Goal: Task Accomplishment & Management: Manage account settings

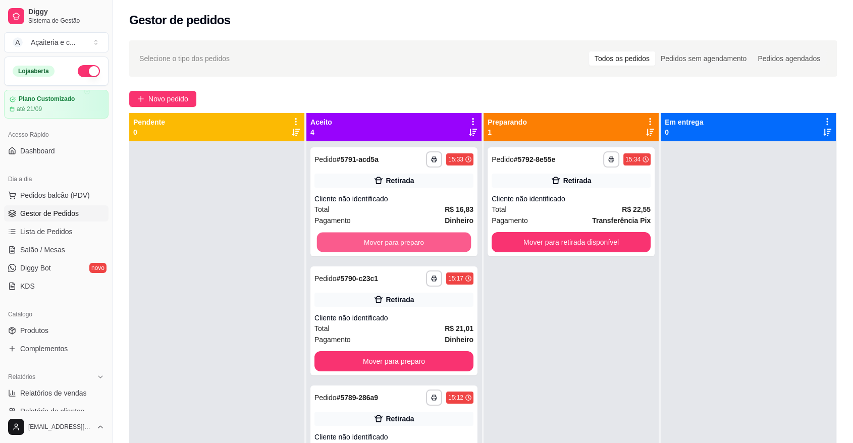
click at [414, 250] on button "Mover para preparo" at bounding box center [394, 243] width 154 height 20
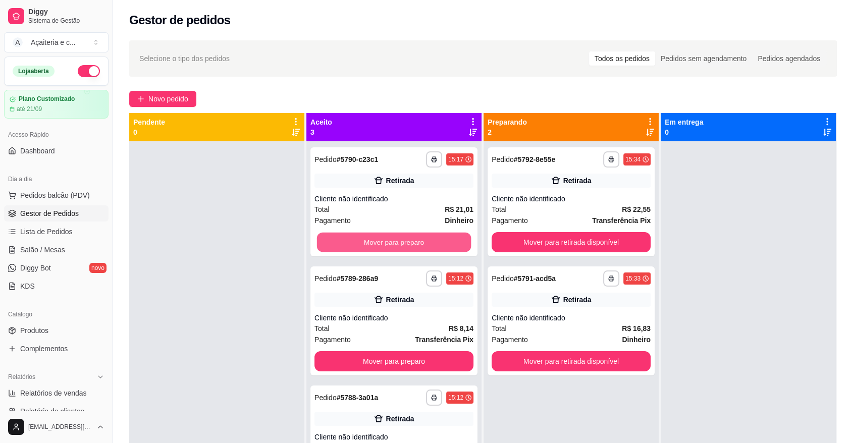
click at [414, 250] on button "Mover para preparo" at bounding box center [394, 243] width 154 height 20
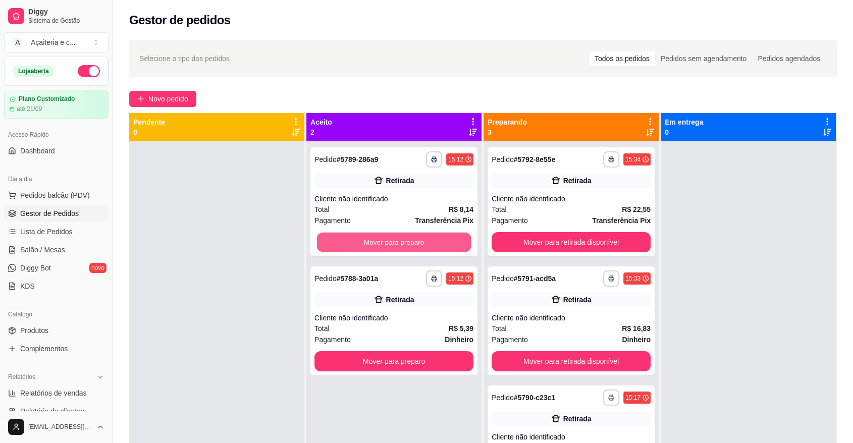
click at [414, 250] on button "Mover para preparo" at bounding box center [394, 243] width 154 height 20
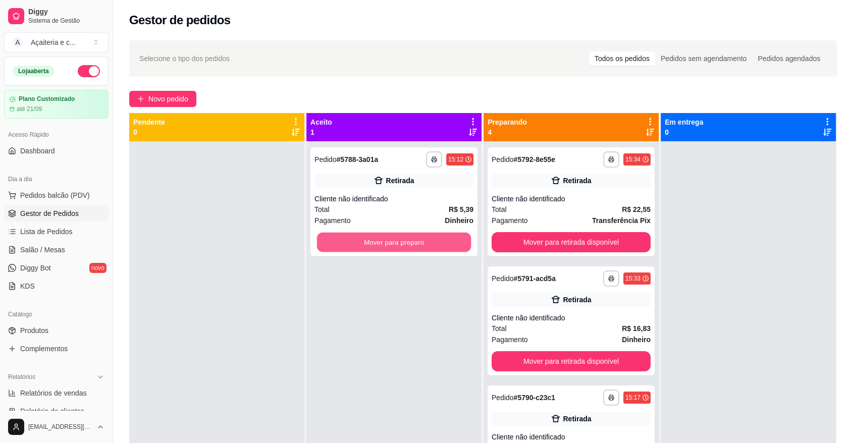
click at [414, 250] on button "Mover para preparo" at bounding box center [394, 243] width 154 height 20
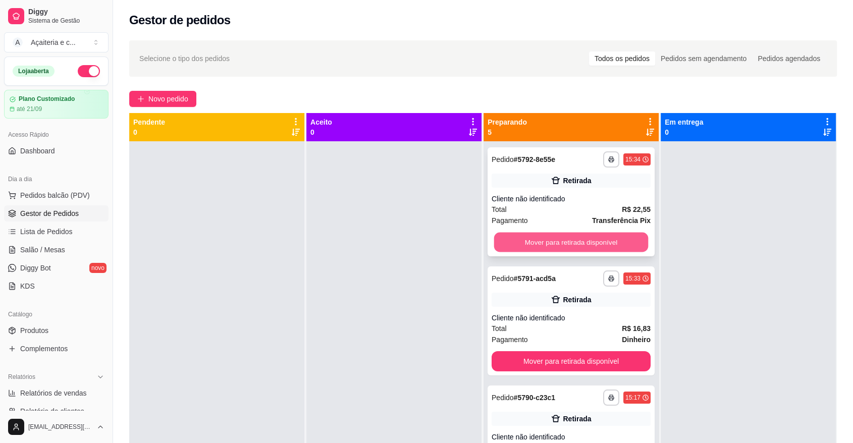
click at [599, 244] on button "Mover para retirada disponível" at bounding box center [571, 243] width 154 height 20
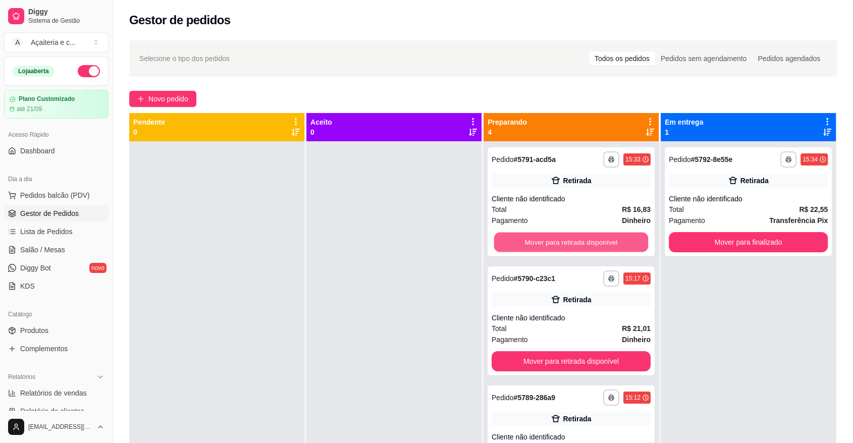
click at [599, 244] on button "Mover para retirada disponível" at bounding box center [571, 243] width 154 height 20
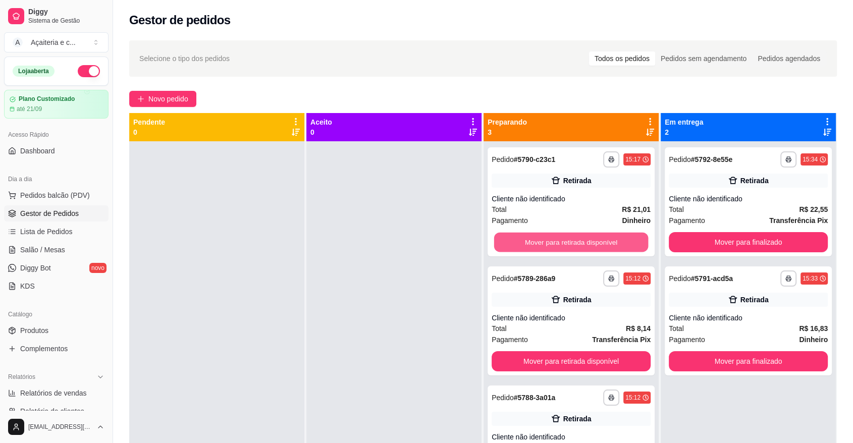
click at [599, 244] on button "Mover para retirada disponível" at bounding box center [571, 243] width 154 height 20
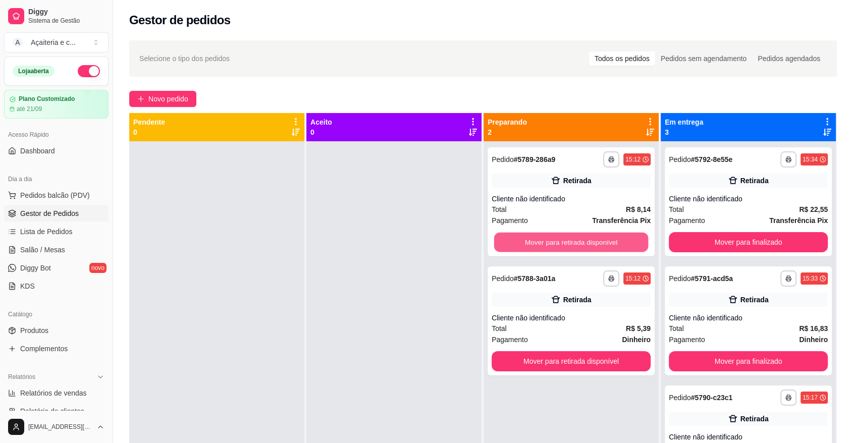
click at [599, 244] on button "Mover para retirada disponível" at bounding box center [571, 243] width 154 height 20
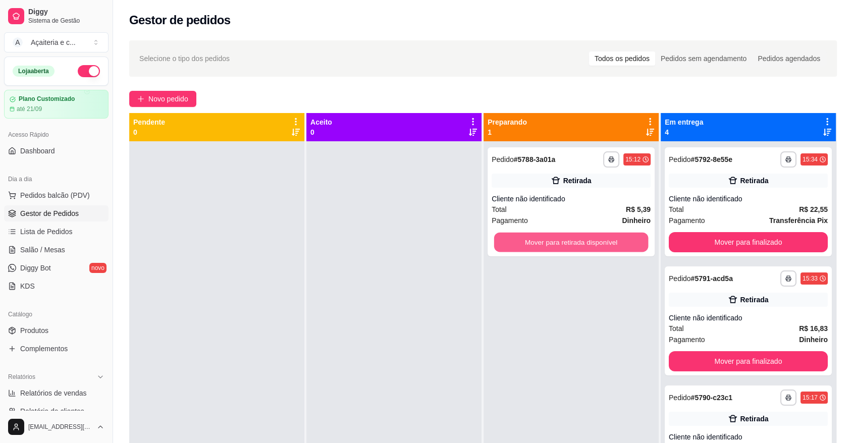
click at [599, 244] on button "Mover para retirada disponível" at bounding box center [571, 243] width 154 height 20
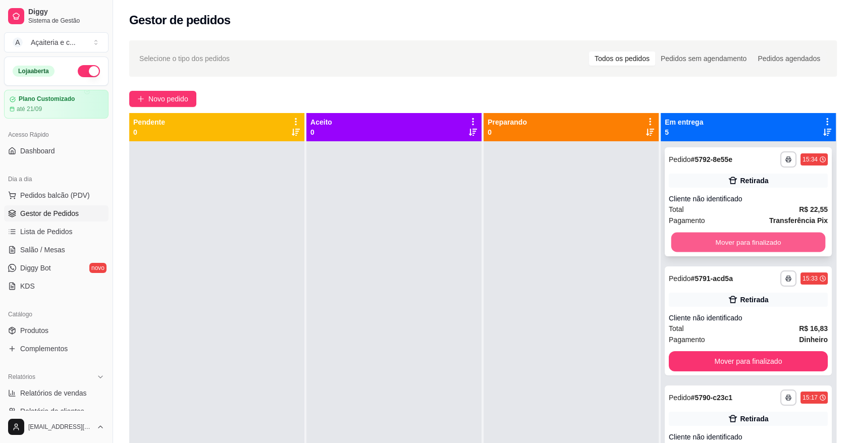
click at [727, 243] on button "Mover para finalizado" at bounding box center [748, 243] width 154 height 20
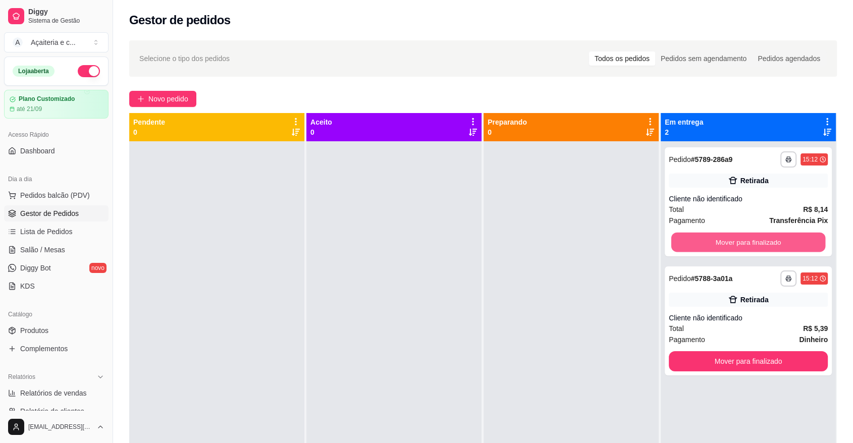
click at [727, 243] on button "Mover para finalizado" at bounding box center [748, 243] width 154 height 20
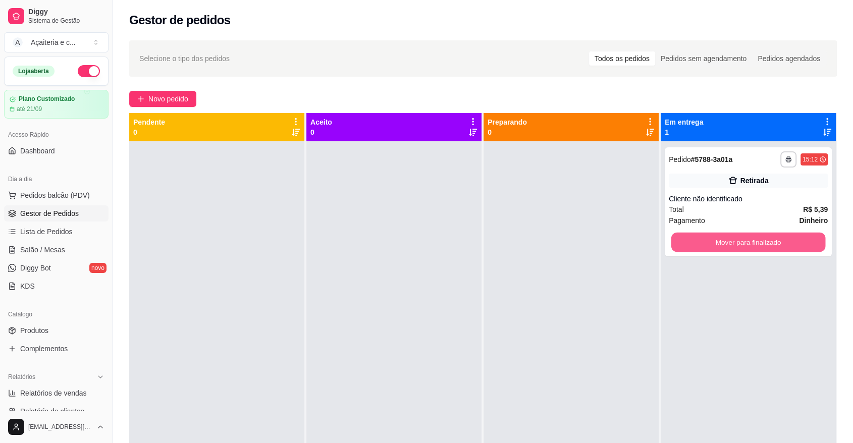
click at [727, 243] on button "Mover para finalizado" at bounding box center [748, 243] width 154 height 20
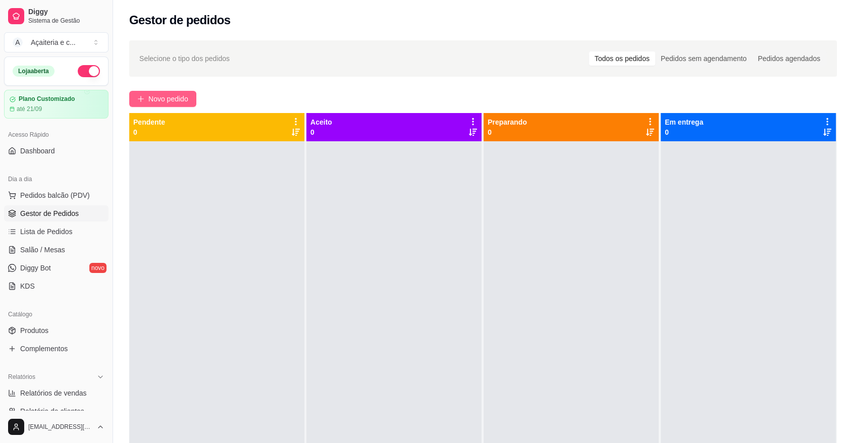
click at [181, 103] on span "Novo pedido" at bounding box center [168, 98] width 40 height 11
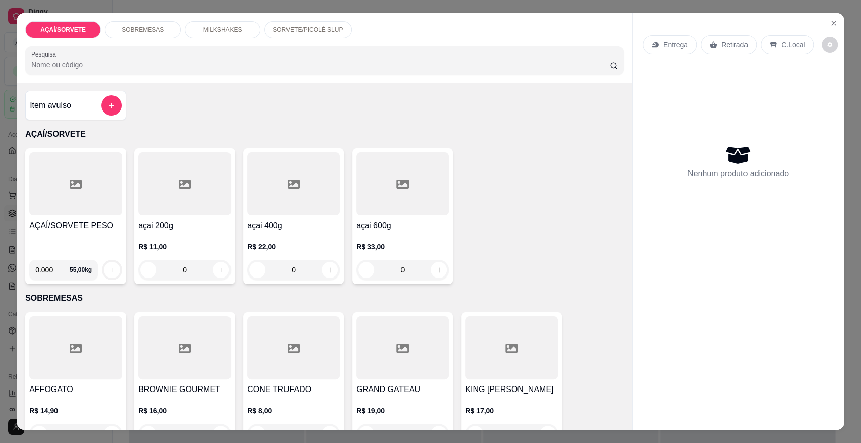
click at [71, 234] on div "AÇAÍ/SORVETE PESO" at bounding box center [75, 235] width 93 height 32
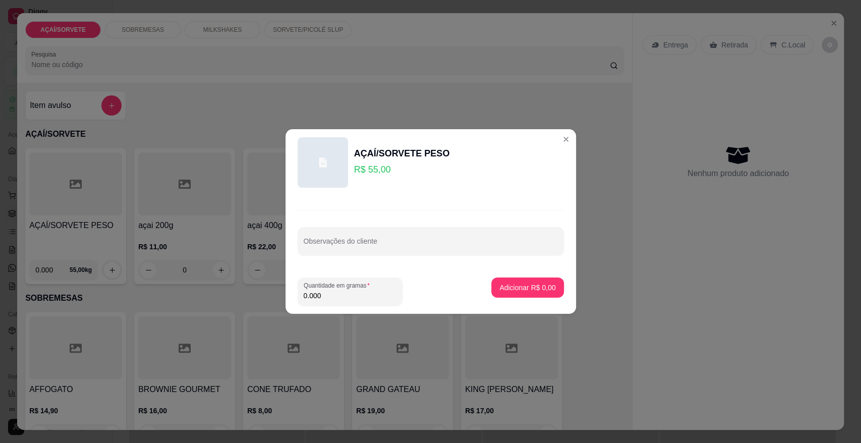
click at [327, 295] on input "0.000" at bounding box center [350, 296] width 93 height 10
type input "0.200"
click at [516, 291] on p "Adicionar R$ 11,00" at bounding box center [526, 288] width 59 height 10
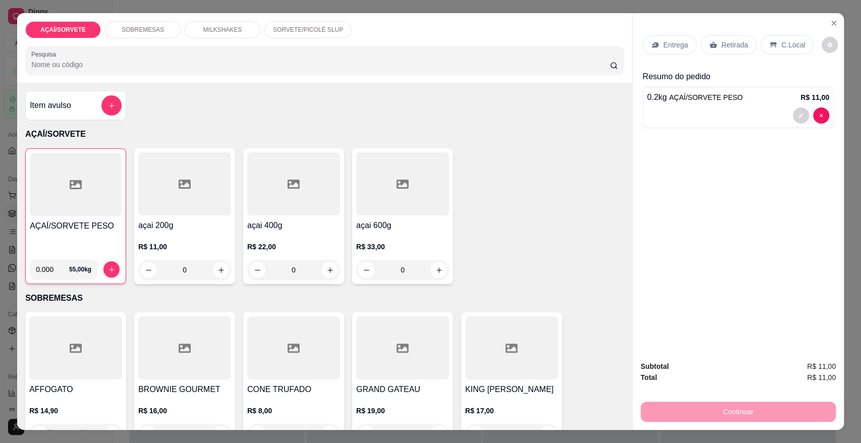
click at [729, 48] on p "Retirada" at bounding box center [735, 45] width 27 height 10
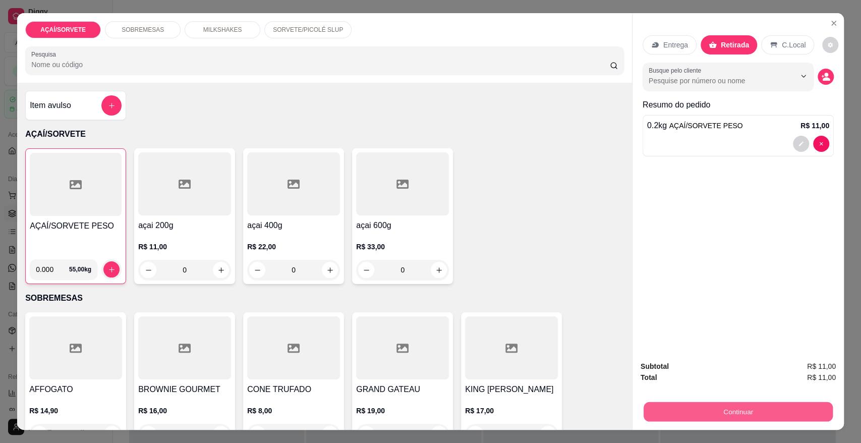
click at [658, 413] on button "Continuar" at bounding box center [738, 412] width 189 height 20
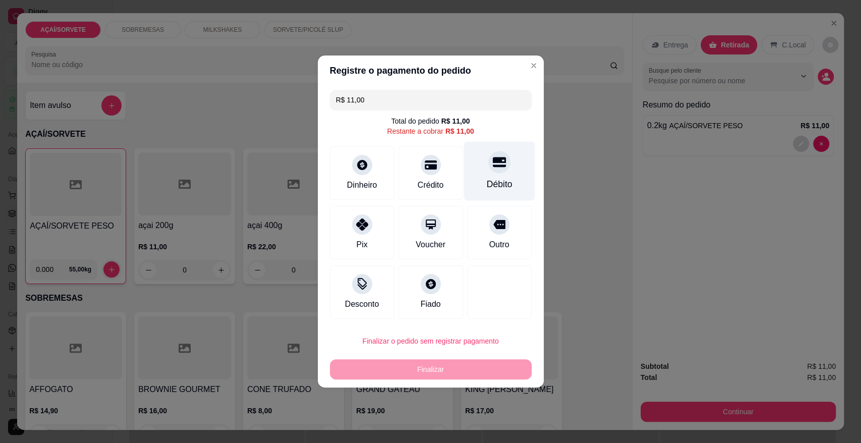
click at [477, 168] on div "Débito" at bounding box center [499, 171] width 71 height 59
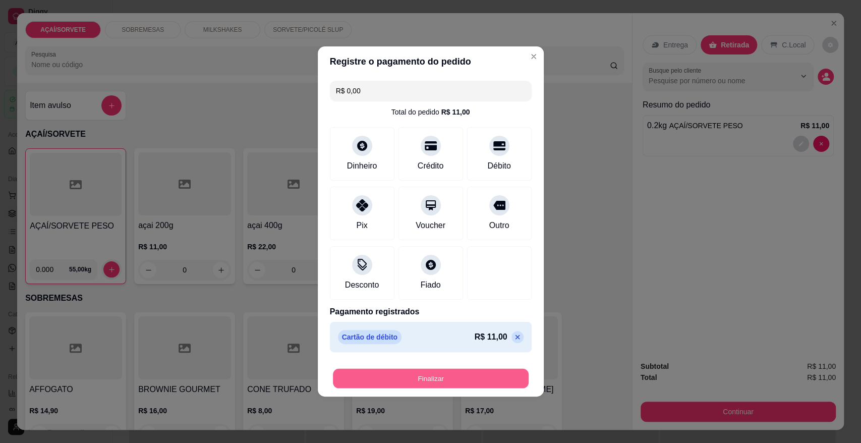
click at [409, 382] on button "Finalizar" at bounding box center [431, 379] width 196 height 20
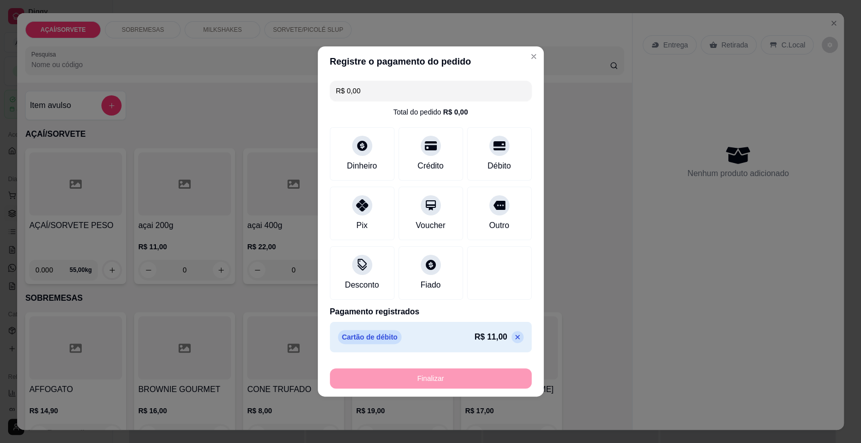
type input "-R$ 11,00"
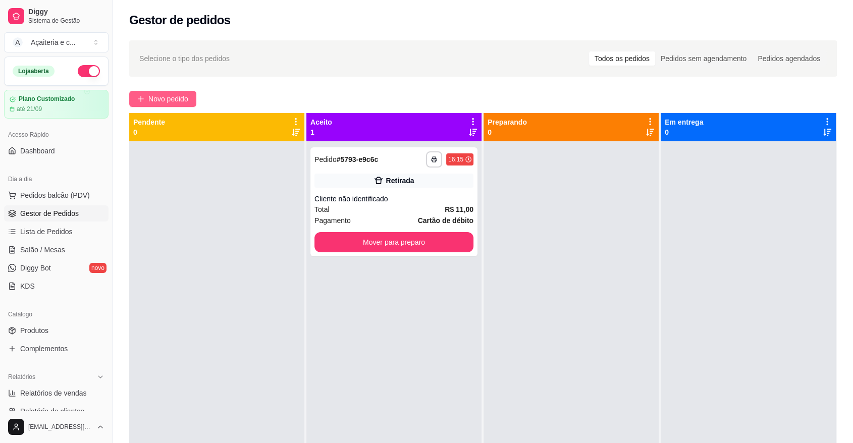
click at [178, 95] on span "Novo pedido" at bounding box center [168, 98] width 40 height 11
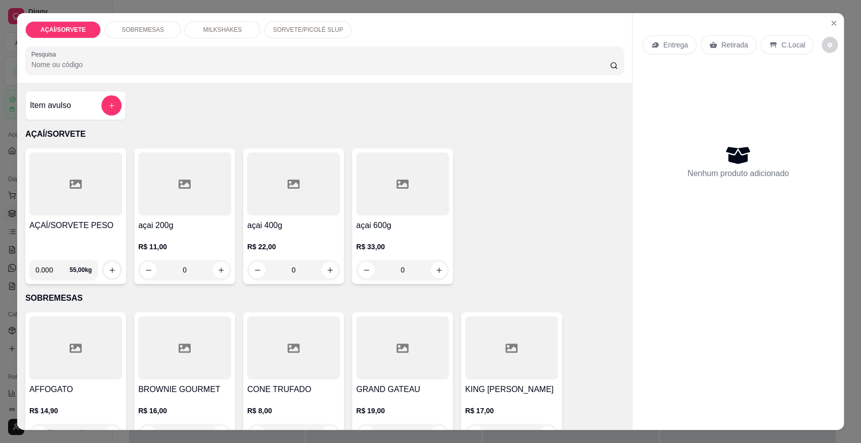
click at [88, 246] on div "AÇAÍ/SORVETE PESO" at bounding box center [75, 235] width 93 height 32
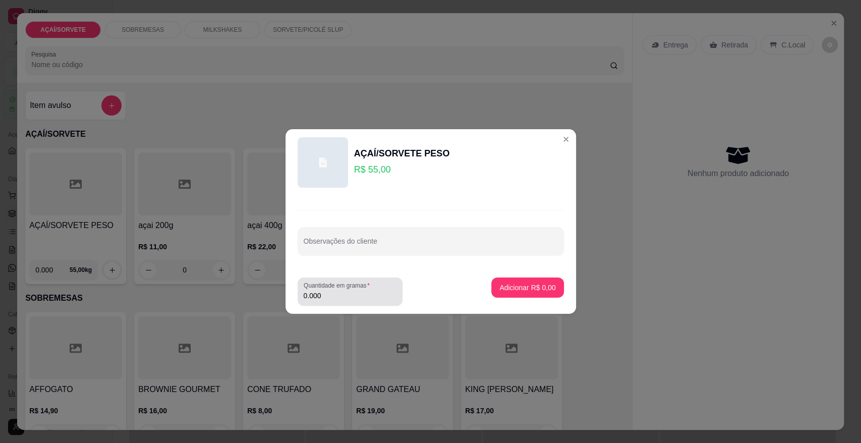
click at [360, 303] on div "Quantidade em gramas 0.000" at bounding box center [350, 292] width 105 height 28
type input "0.206"
click at [497, 289] on p "Adicionar R$ 11,33" at bounding box center [526, 288] width 59 height 10
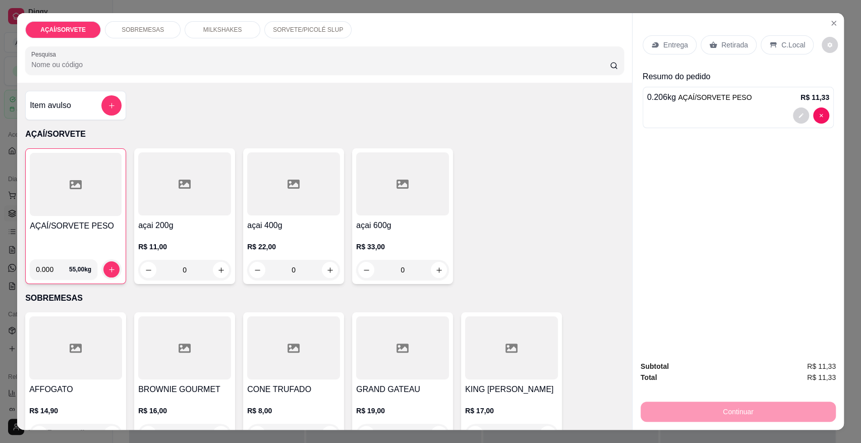
click at [725, 50] on div "Retirada" at bounding box center [729, 44] width 56 height 19
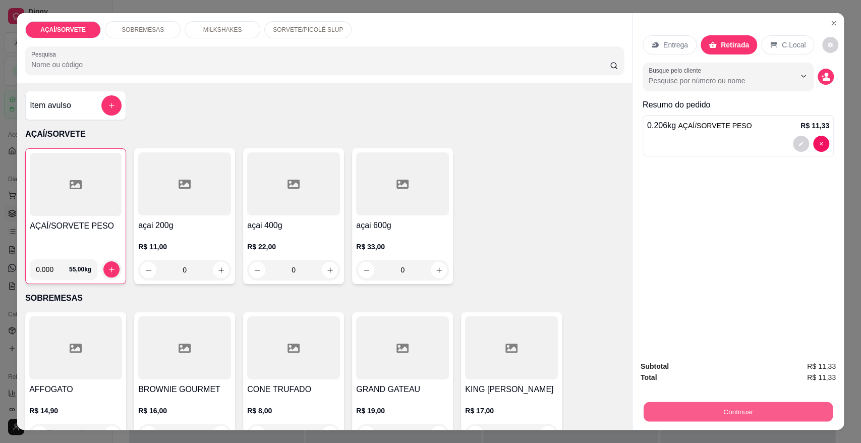
click at [710, 409] on button "Continuar" at bounding box center [738, 412] width 189 height 20
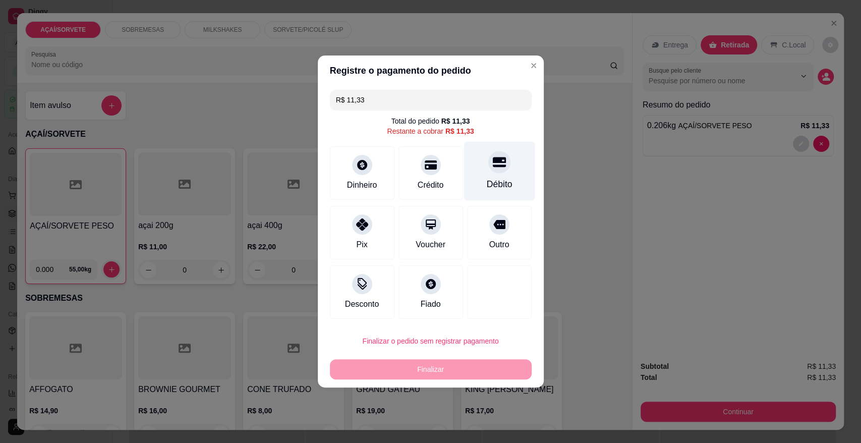
click at [474, 173] on div "Débito" at bounding box center [499, 171] width 71 height 59
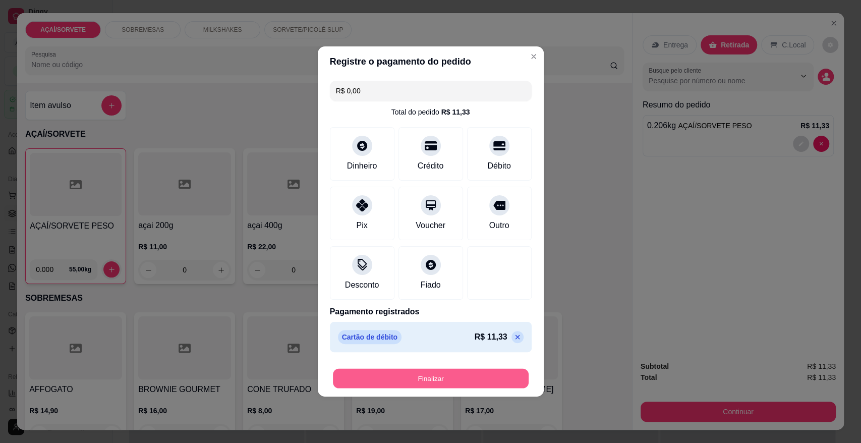
click at [481, 376] on button "Finalizar" at bounding box center [431, 379] width 196 height 20
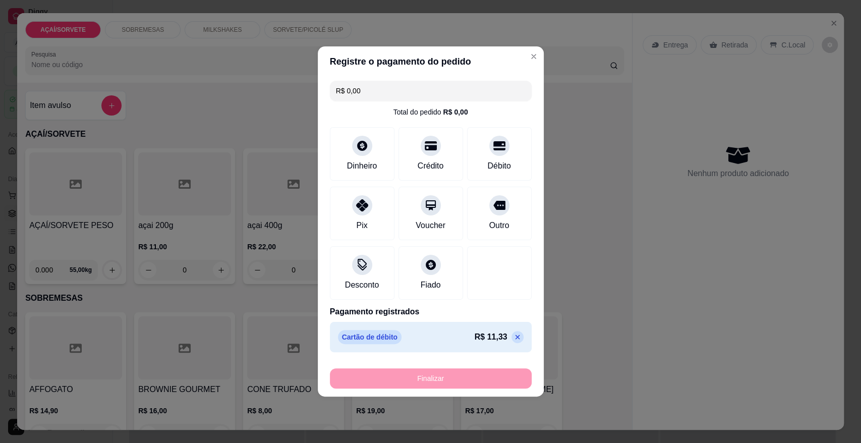
type input "-R$ 11,33"
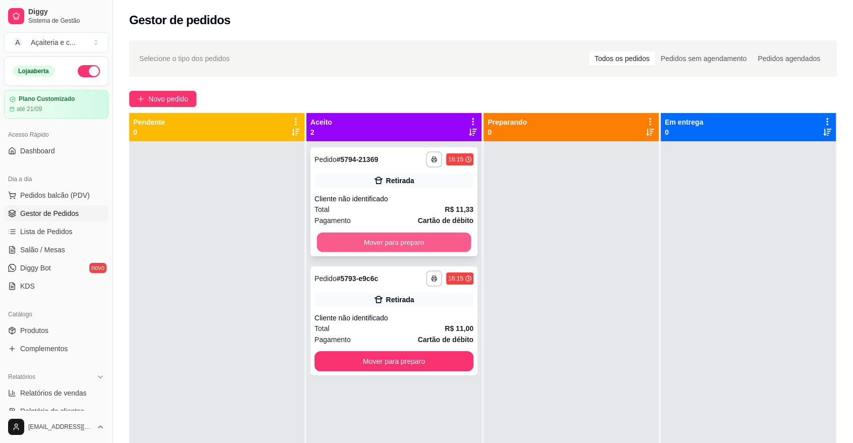
click at [452, 238] on button "Mover para preparo" at bounding box center [394, 243] width 154 height 20
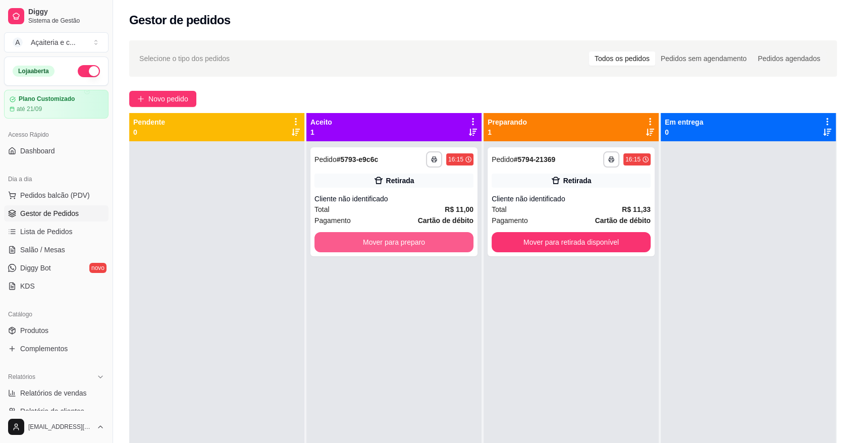
click at [452, 238] on button "Mover para preparo" at bounding box center [393, 242] width 159 height 20
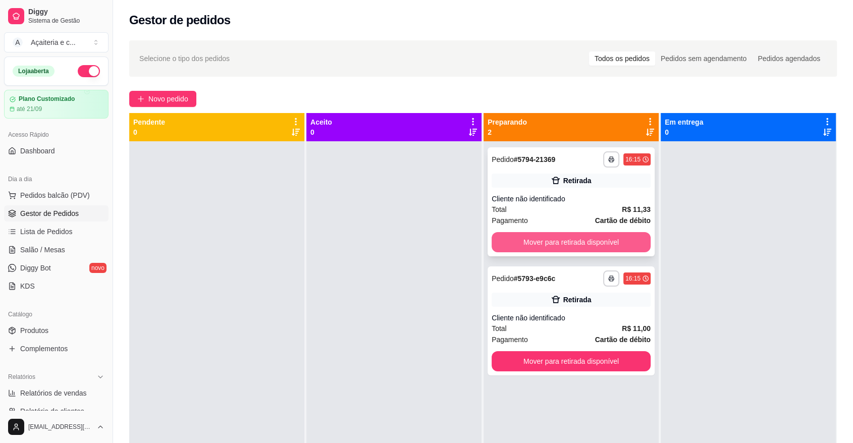
click at [541, 243] on button "Mover para retirada disponível" at bounding box center [570, 242] width 159 height 20
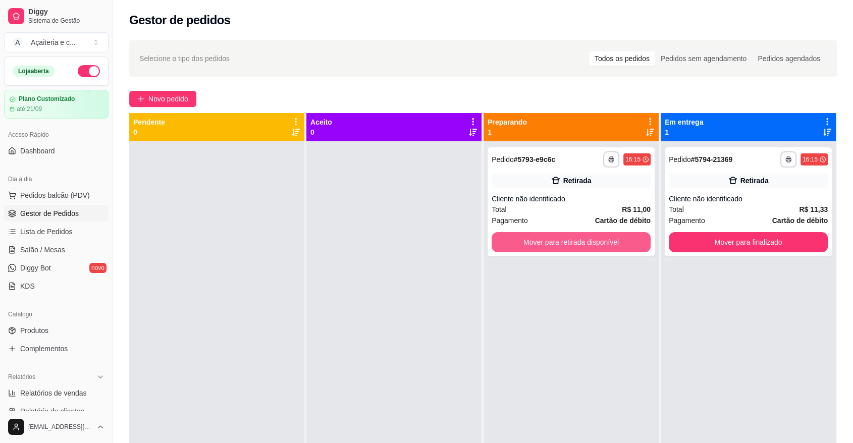
click at [541, 243] on button "Mover para retirada disponível" at bounding box center [570, 242] width 159 height 20
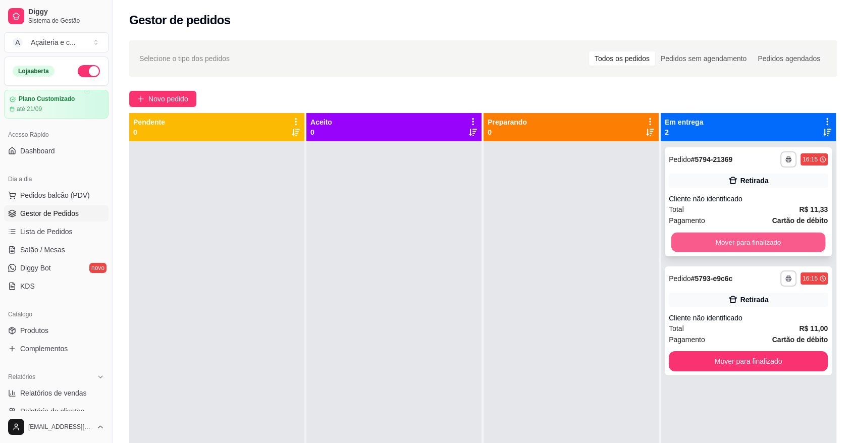
click at [697, 236] on button "Mover para finalizado" at bounding box center [748, 243] width 154 height 20
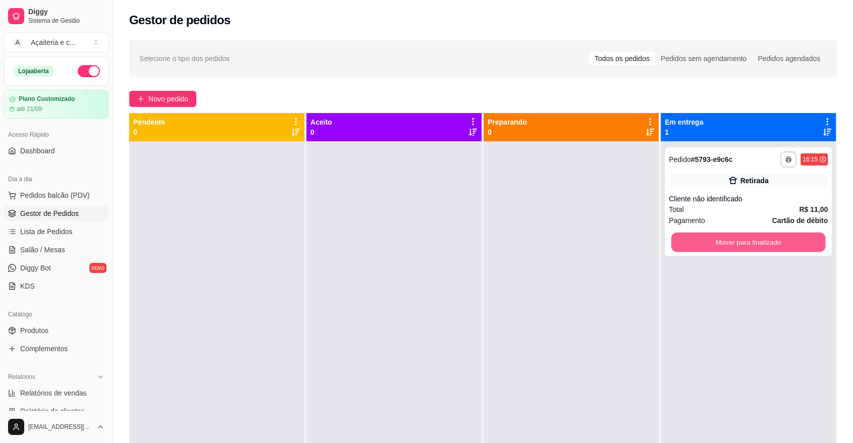
click at [697, 236] on button "Mover para finalizado" at bounding box center [748, 243] width 154 height 20
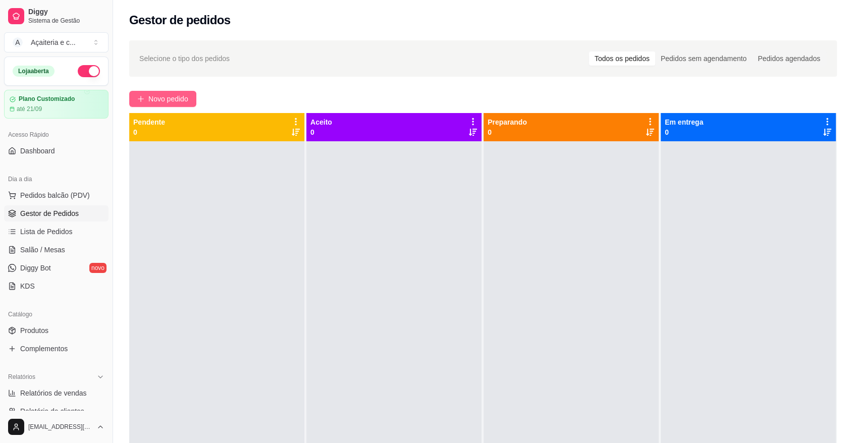
click at [144, 95] on button "Novo pedido" at bounding box center [162, 99] width 67 height 16
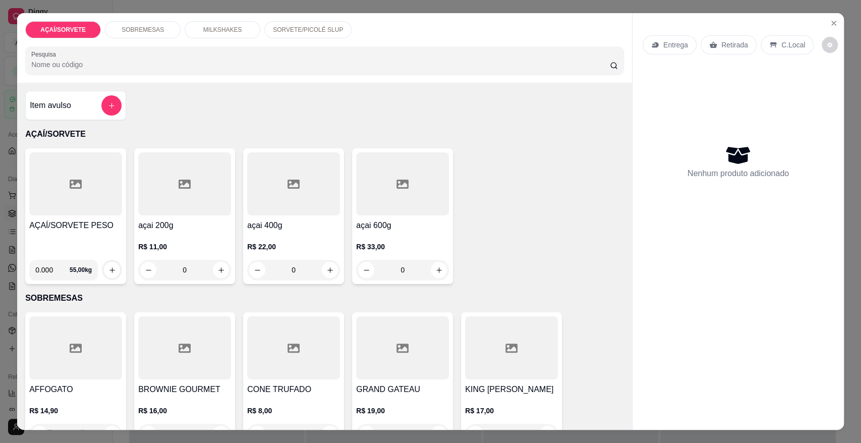
click at [136, 37] on div "SOBREMESAS" at bounding box center [143, 29] width 76 height 17
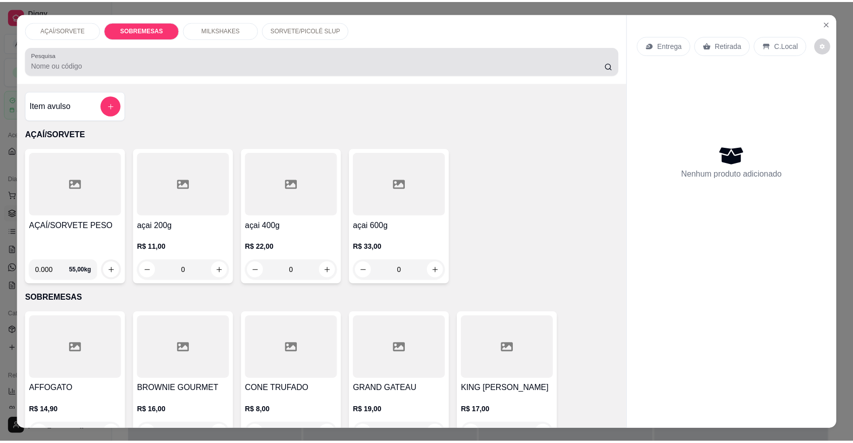
scroll to position [19, 0]
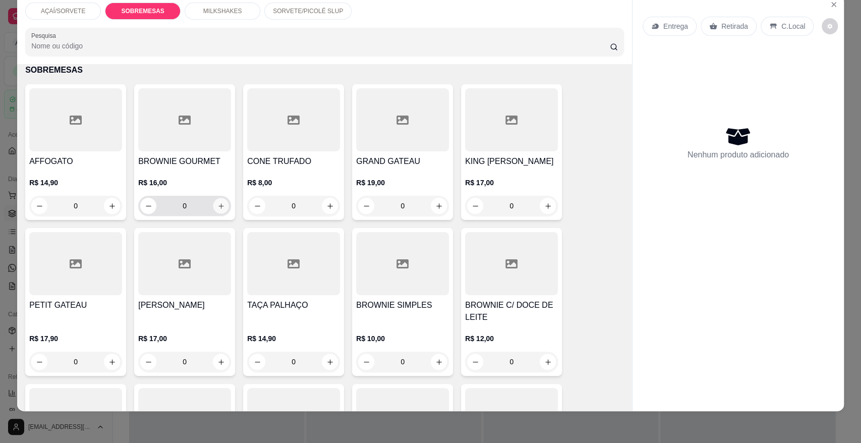
click at [217, 208] on icon "increase-product-quantity" at bounding box center [221, 206] width 8 height 8
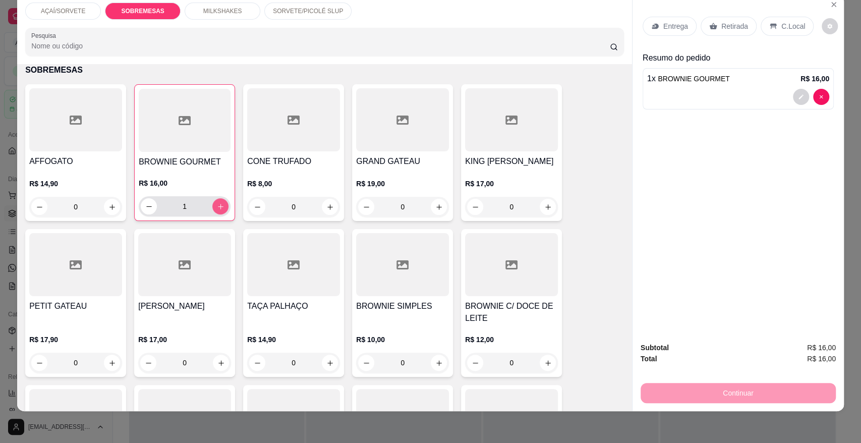
click at [217, 208] on icon "increase-product-quantity" at bounding box center [221, 207] width 8 height 8
type input "2"
click at [710, 22] on icon at bounding box center [713, 26] width 8 height 8
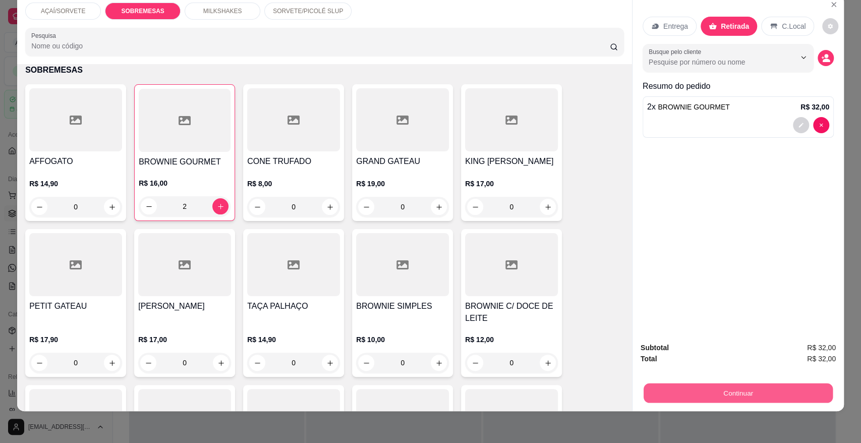
click at [678, 397] on button "Continuar" at bounding box center [738, 393] width 189 height 20
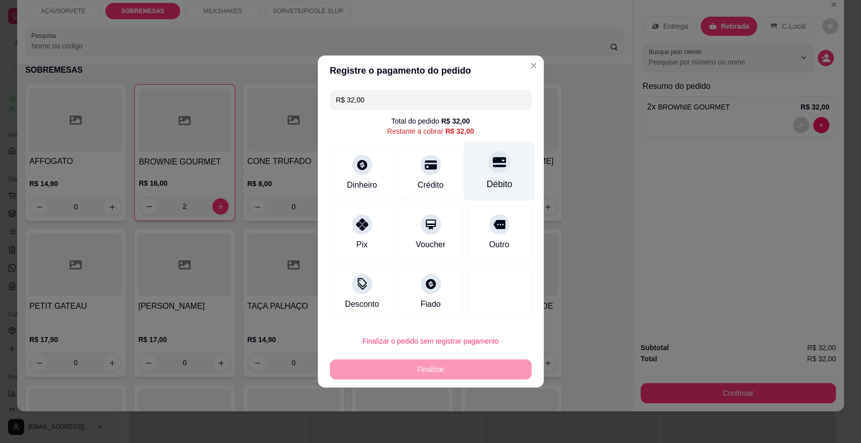
click at [494, 151] on div at bounding box center [499, 162] width 22 height 22
type input "R$ 0,00"
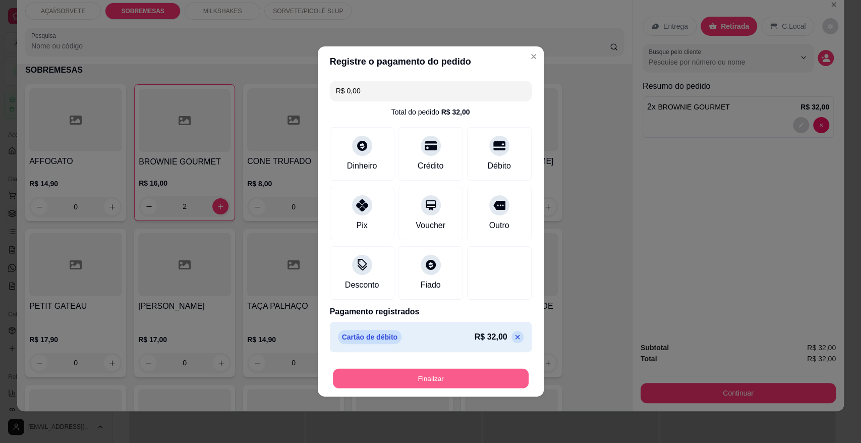
click at [424, 372] on button "Finalizar" at bounding box center [431, 379] width 196 height 20
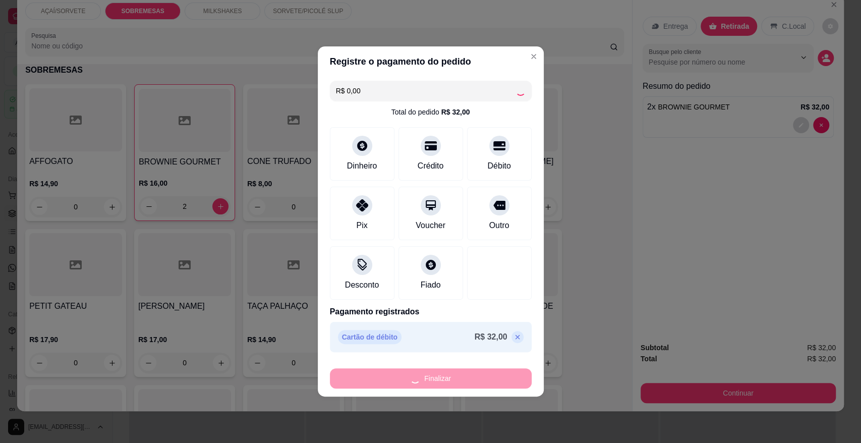
type input "0"
type input "-R$ 32,00"
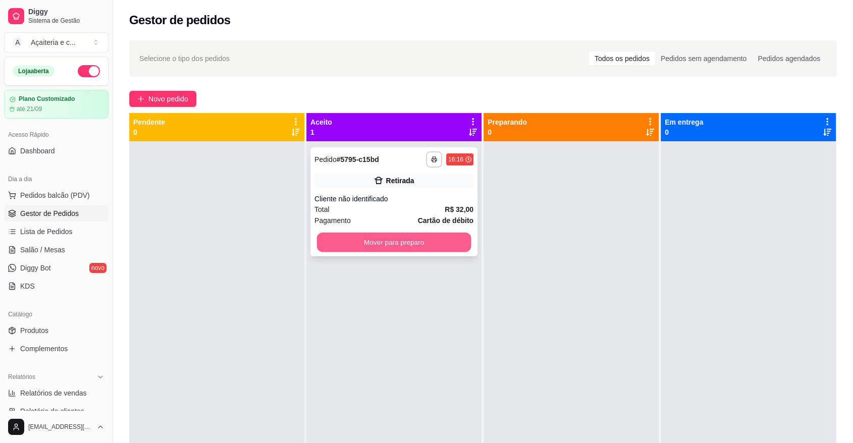
click at [400, 239] on button "Mover para preparo" at bounding box center [394, 243] width 154 height 20
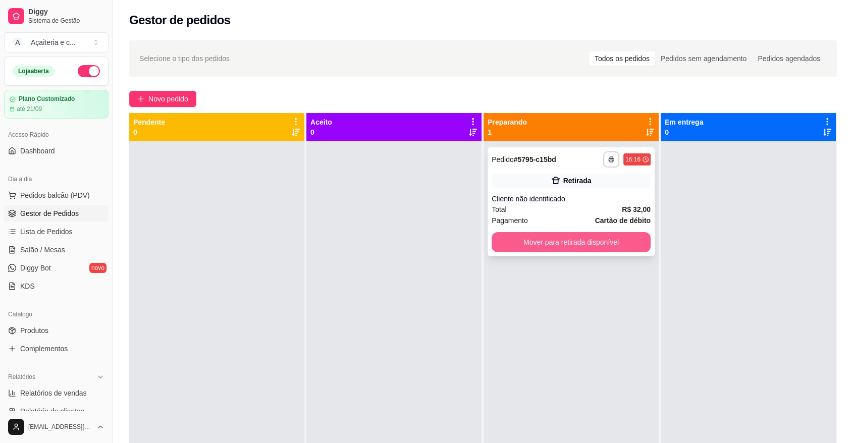
click at [588, 232] on button "Mover para retirada disponível" at bounding box center [570, 242] width 159 height 20
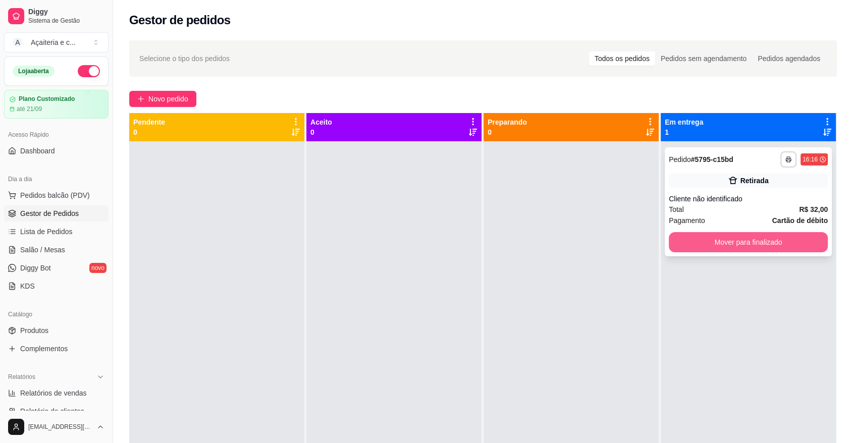
click at [671, 250] on button "Mover para finalizado" at bounding box center [748, 242] width 159 height 20
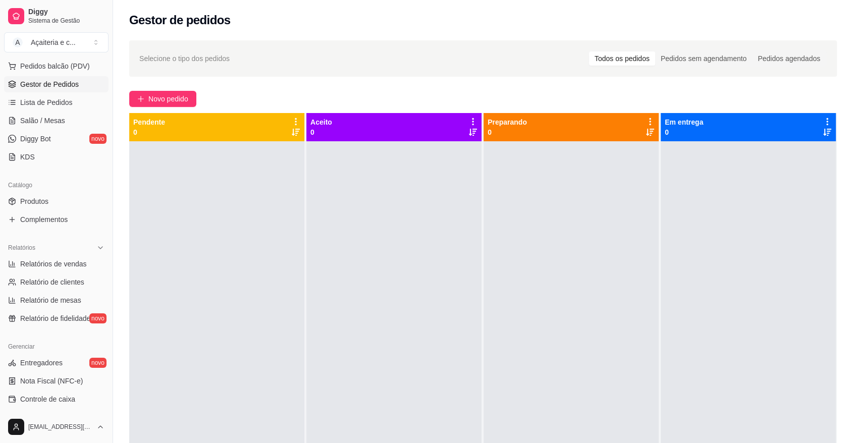
scroll to position [128, 0]
click at [56, 398] on span "Controle de caixa" at bounding box center [47, 401] width 55 height 10
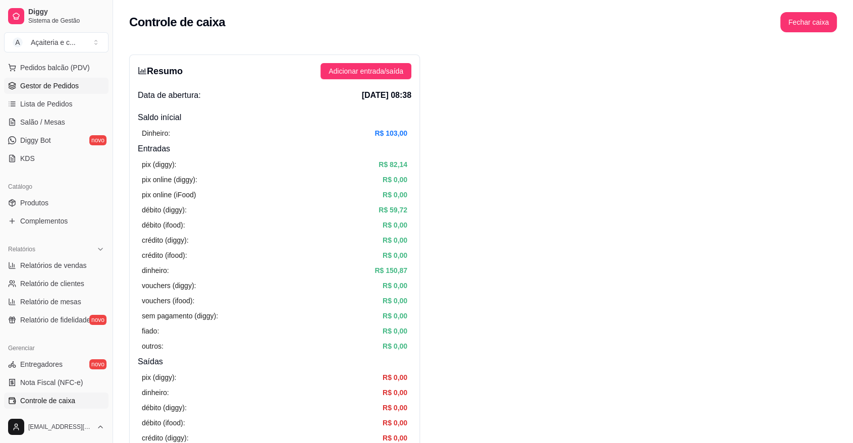
click at [89, 91] on link "Gestor de Pedidos" at bounding box center [56, 86] width 104 height 16
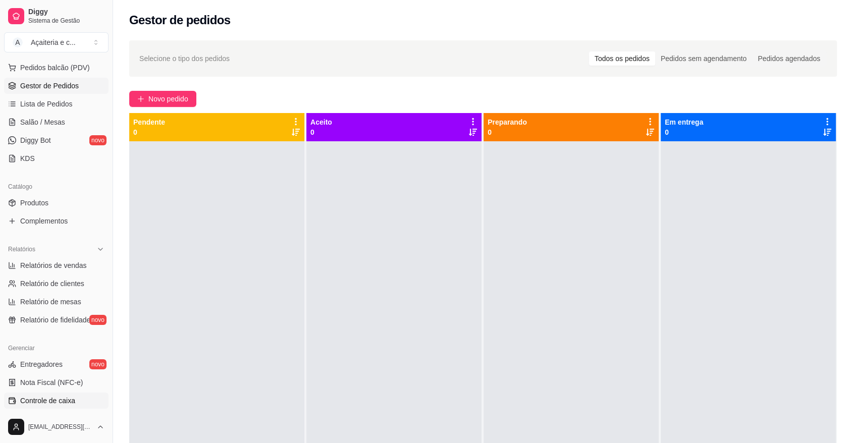
click at [75, 400] on link "Controle de caixa" at bounding box center [56, 401] width 104 height 16
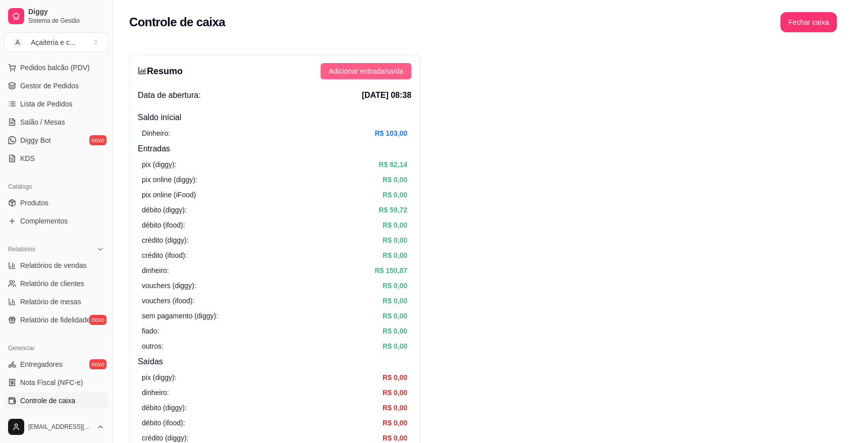
click at [407, 71] on button "Adicionar entrada/saída" at bounding box center [365, 71] width 91 height 16
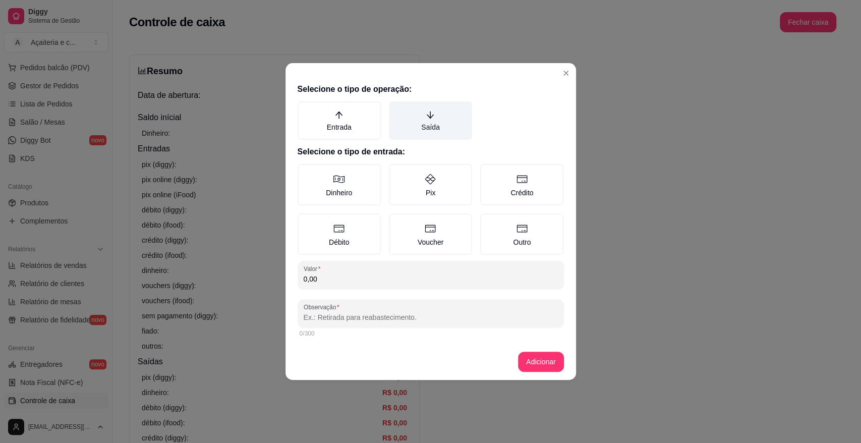
click at [454, 116] on label "Saída" at bounding box center [430, 120] width 83 height 38
click at [397, 109] on button "Saída" at bounding box center [393, 105] width 8 height 8
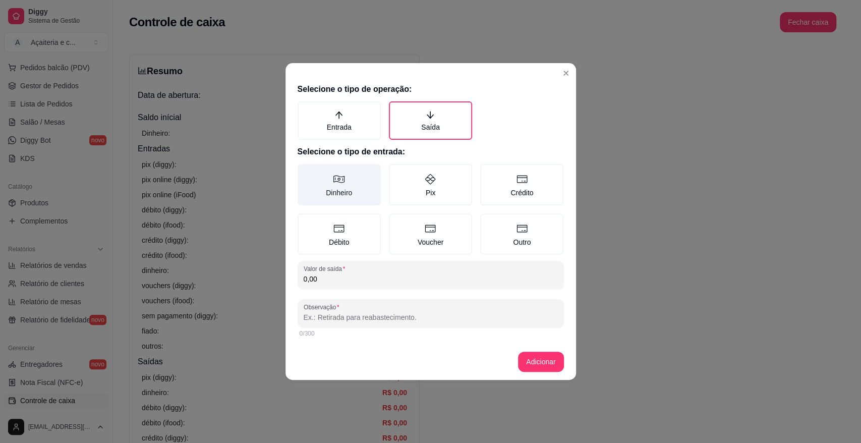
click at [363, 179] on label "Dinheiro" at bounding box center [339, 184] width 83 height 41
click at [305, 172] on button "Dinheiro" at bounding box center [301, 167] width 8 height 8
click at [359, 277] on input "0,00" at bounding box center [431, 279] width 254 height 10
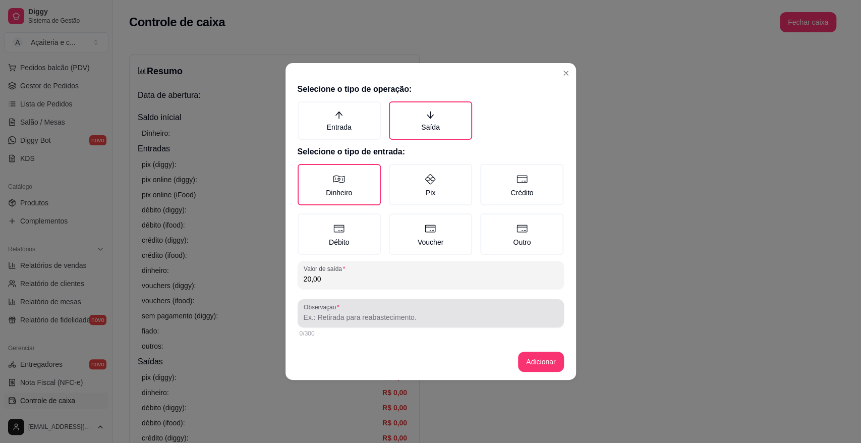
type input "20,00"
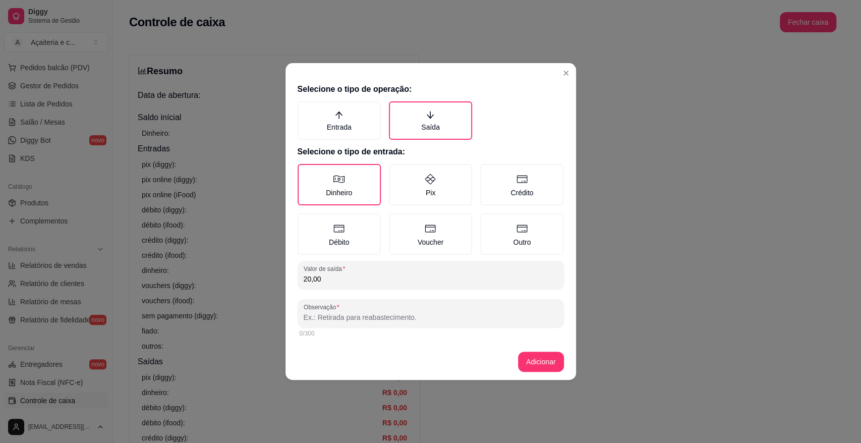
click at [364, 318] on input "Observação" at bounding box center [431, 317] width 254 height 10
type input "ranny troco"
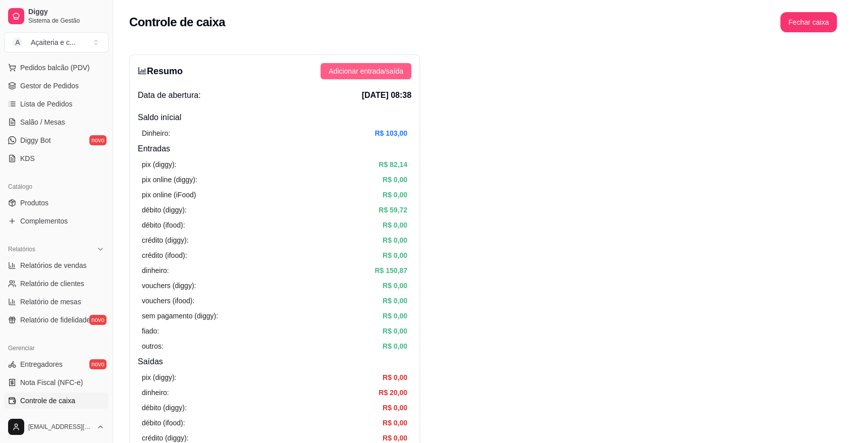
click at [389, 72] on span "Adicionar entrada/saída" at bounding box center [365, 71] width 75 height 11
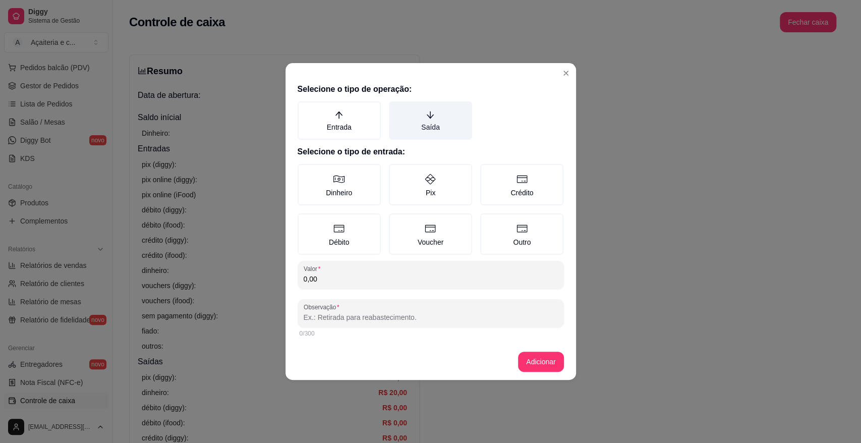
click at [415, 117] on label "Saída" at bounding box center [430, 120] width 83 height 38
click at [397, 109] on button "Saída" at bounding box center [393, 105] width 8 height 8
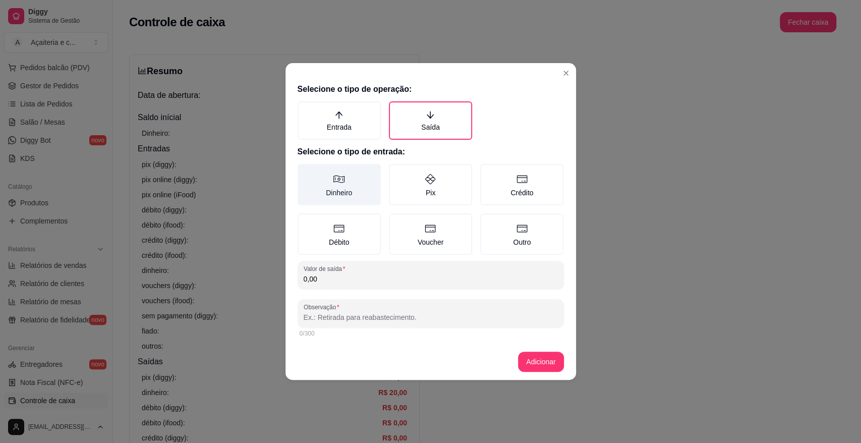
click at [334, 193] on label "Dinheiro" at bounding box center [339, 184] width 83 height 41
click at [305, 172] on button "Dinheiro" at bounding box center [301, 167] width 8 height 8
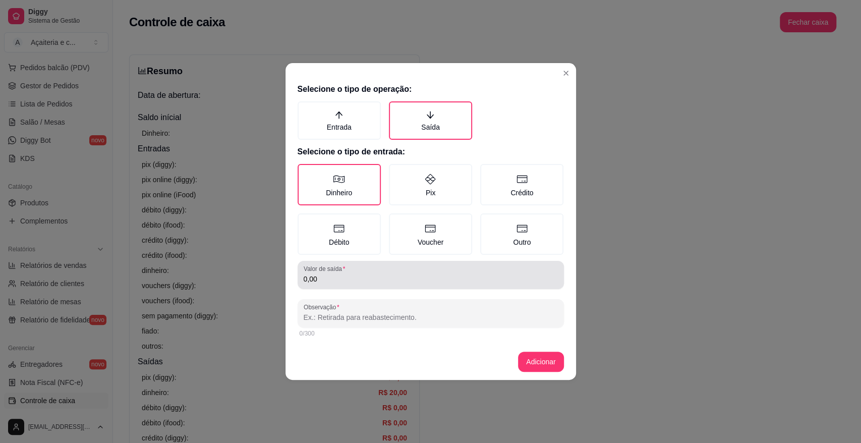
click at [362, 282] on input "0,00" at bounding box center [431, 279] width 254 height 10
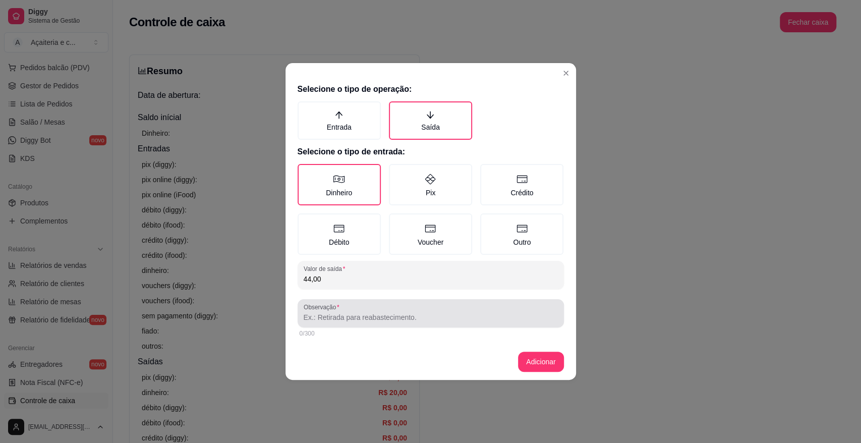
type input "44,00"
click at [372, 322] on div at bounding box center [431, 313] width 254 height 20
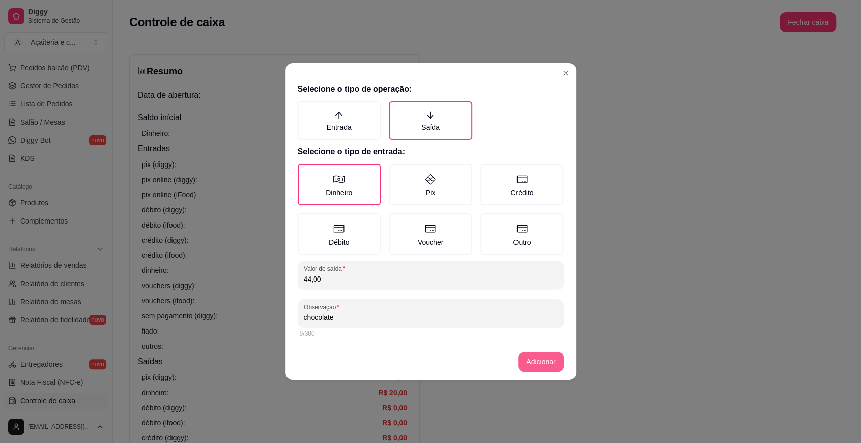
type input "chocolate"
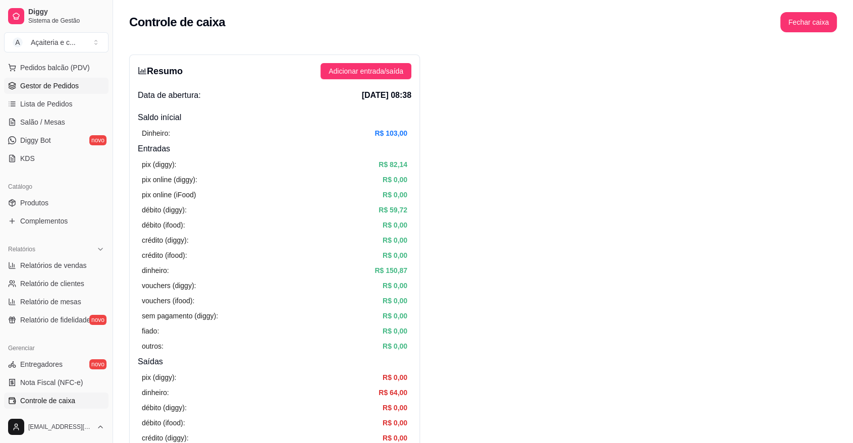
click at [77, 89] on link "Gestor de Pedidos" at bounding box center [56, 86] width 104 height 16
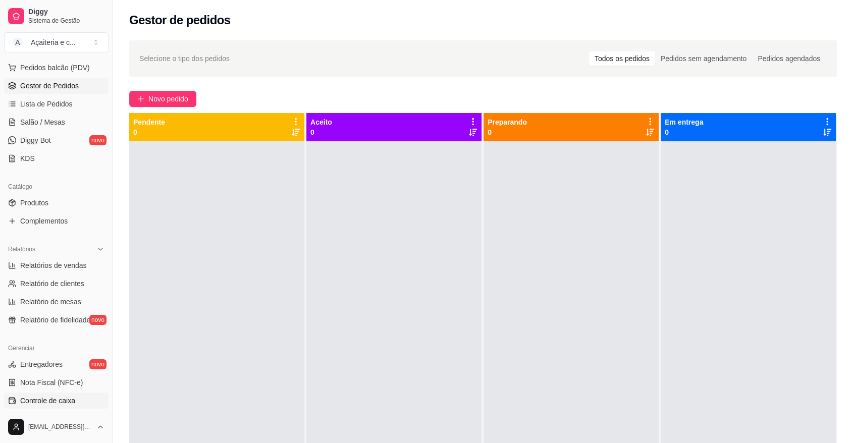
click at [57, 402] on span "Controle de caixa" at bounding box center [47, 401] width 55 height 10
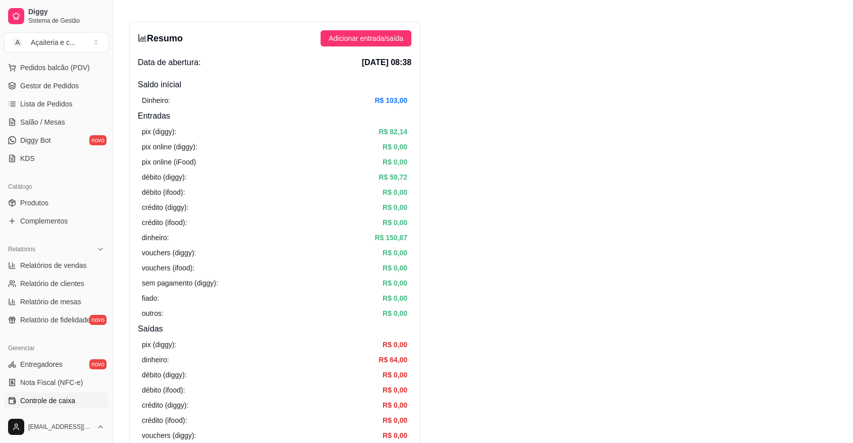
scroll to position [26, 0]
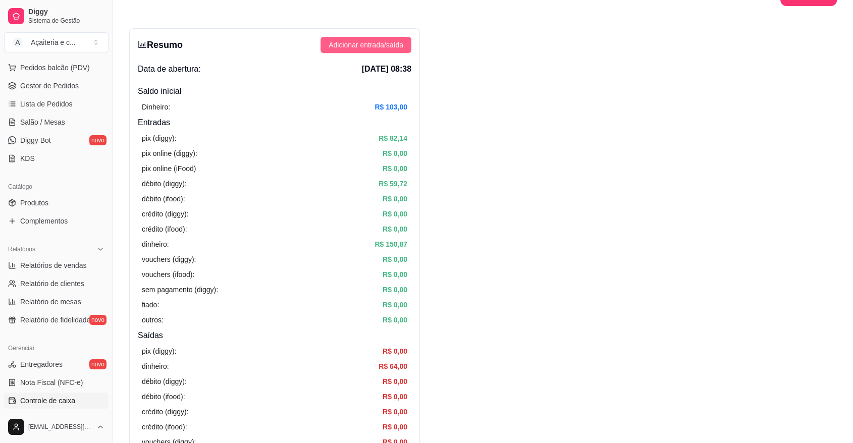
click at [363, 46] on span "Adicionar entrada/saída" at bounding box center [365, 44] width 75 height 11
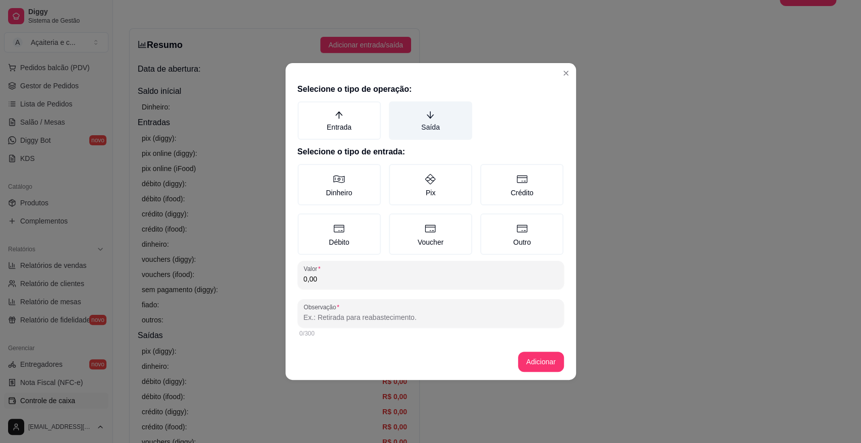
click at [428, 114] on icon "arrow-down" at bounding box center [430, 115] width 9 height 9
click at [397, 109] on button "Saída" at bounding box center [393, 105] width 8 height 8
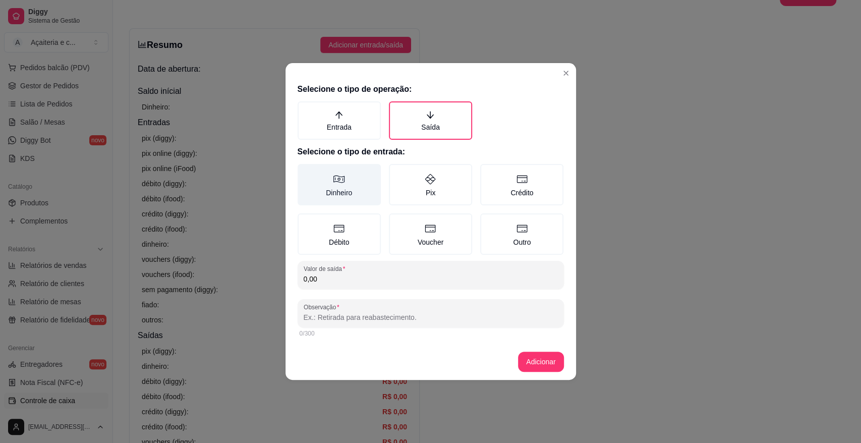
click at [343, 180] on icon at bounding box center [339, 179] width 12 height 12
click at [305, 172] on button "Dinheiro" at bounding box center [301, 167] width 8 height 8
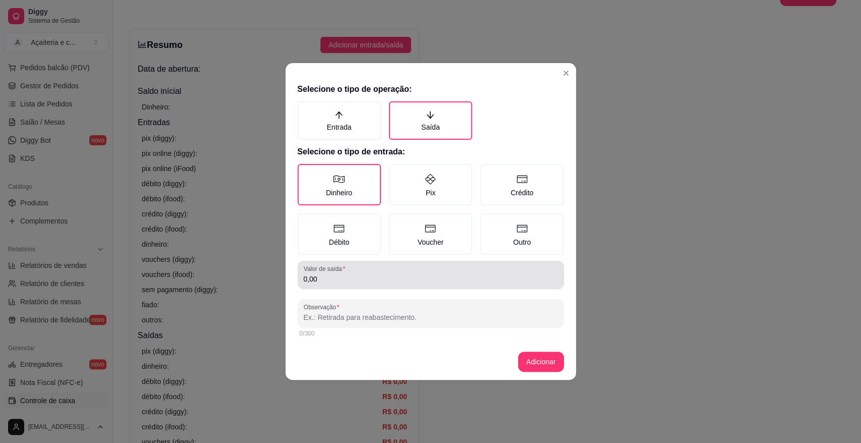
click at [328, 286] on div "Valor de saída 0,00" at bounding box center [431, 275] width 266 height 28
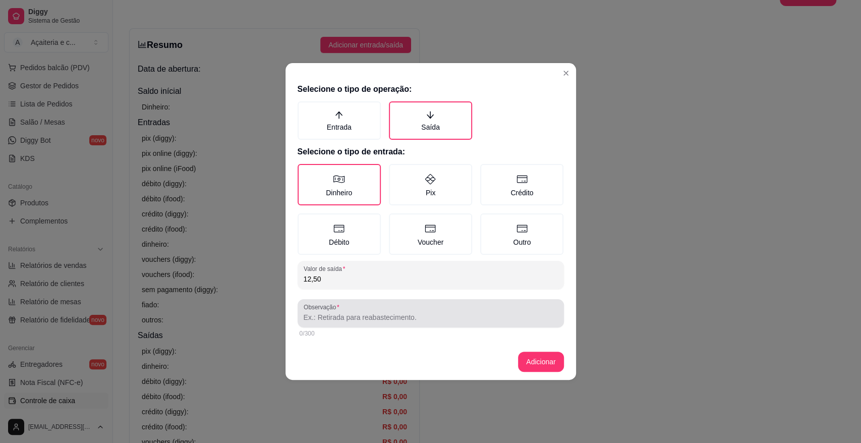
type input "12,50"
click at [337, 322] on div at bounding box center [431, 313] width 254 height 20
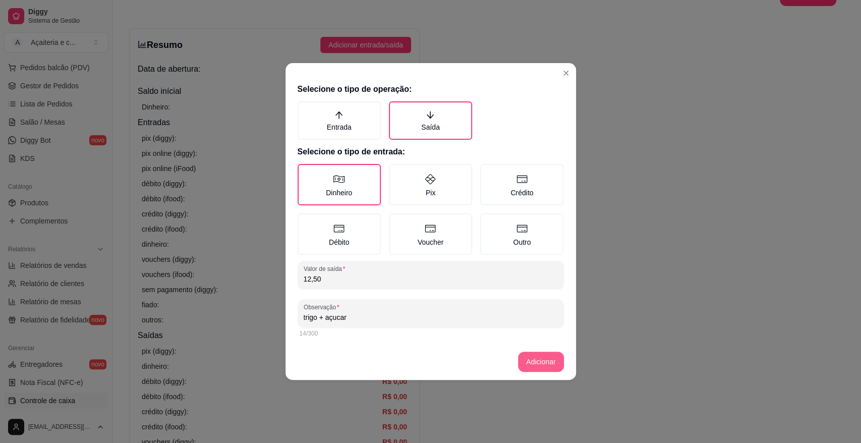
type input "trigo + açucar"
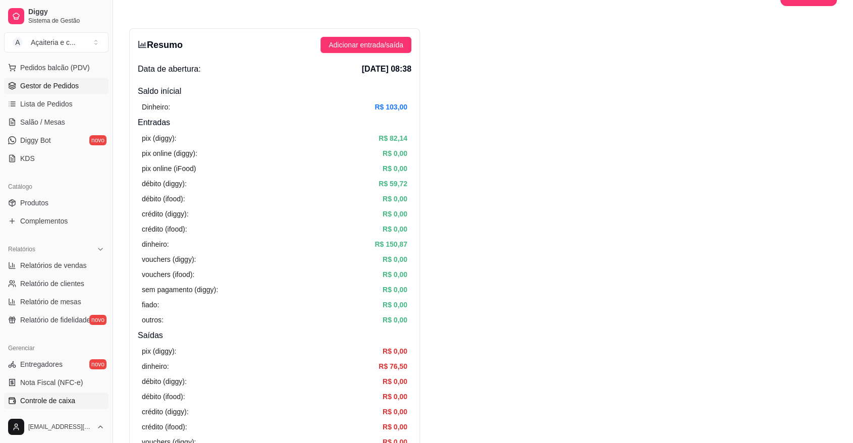
click at [46, 78] on link "Gestor de Pedidos" at bounding box center [56, 86] width 104 height 16
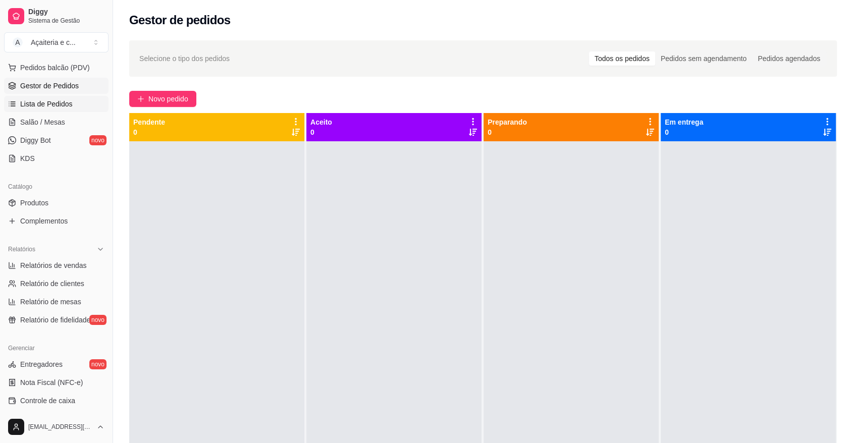
click at [50, 97] on link "Lista de Pedidos" at bounding box center [56, 104] width 104 height 16
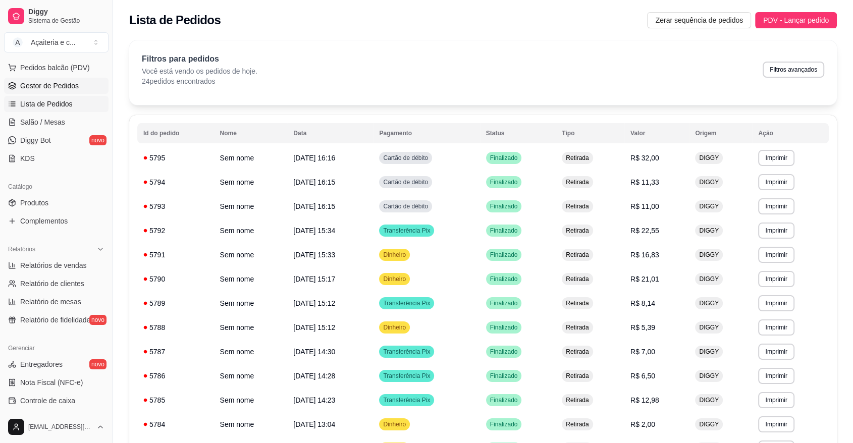
click at [50, 87] on span "Gestor de Pedidos" at bounding box center [49, 86] width 59 height 10
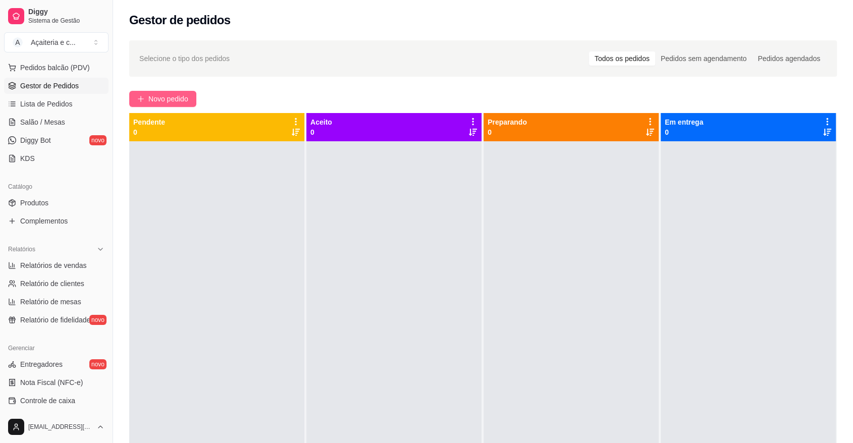
click at [151, 96] on span "Novo pedido" at bounding box center [168, 98] width 40 height 11
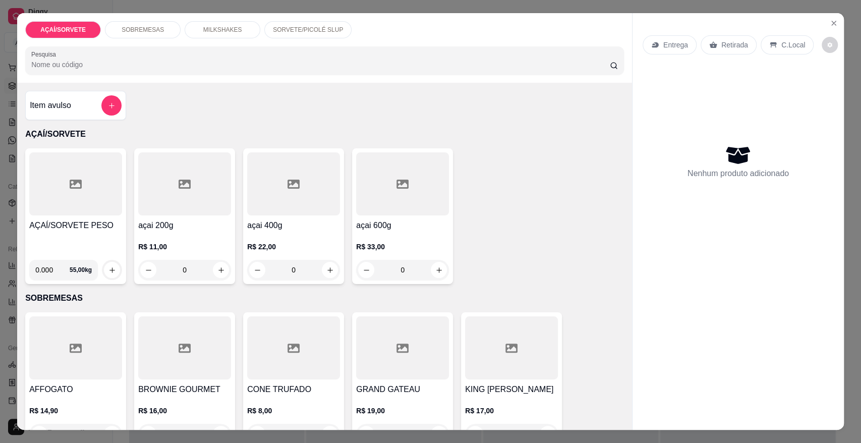
click at [77, 234] on div "AÇAÍ/SORVETE PESO" at bounding box center [75, 235] width 93 height 32
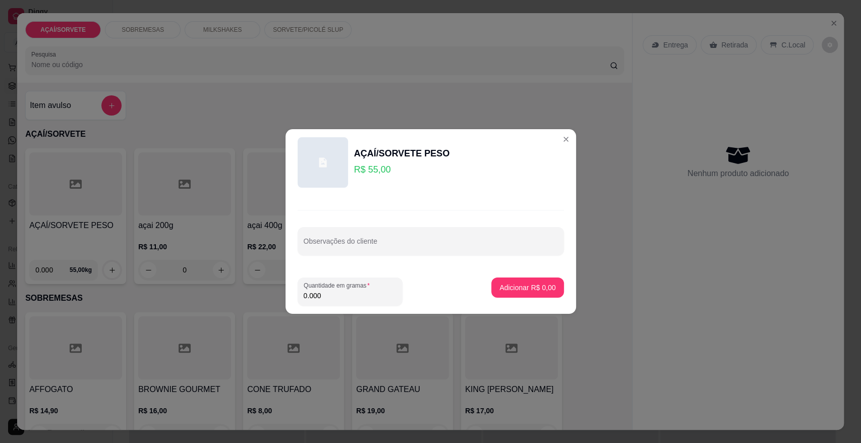
click at [333, 297] on input "0.000" at bounding box center [350, 296] width 93 height 10
type input "0.164"
click at [514, 288] on p "Adicionar R$ 9,02" at bounding box center [528, 288] width 54 height 10
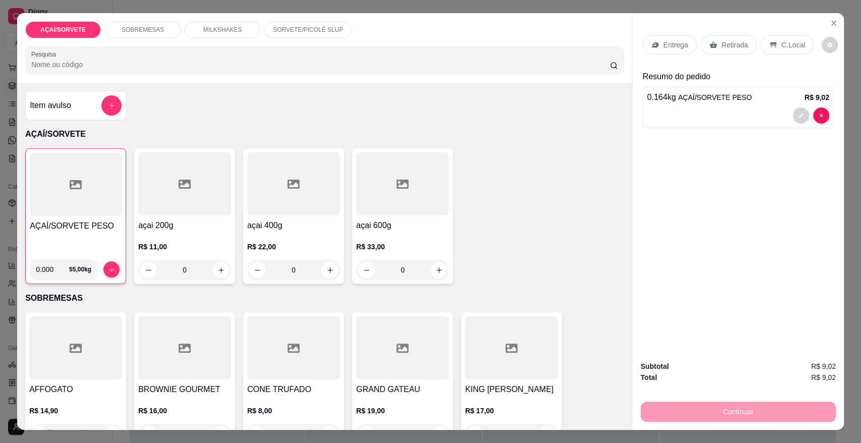
click at [722, 43] on p "Retirada" at bounding box center [735, 45] width 27 height 10
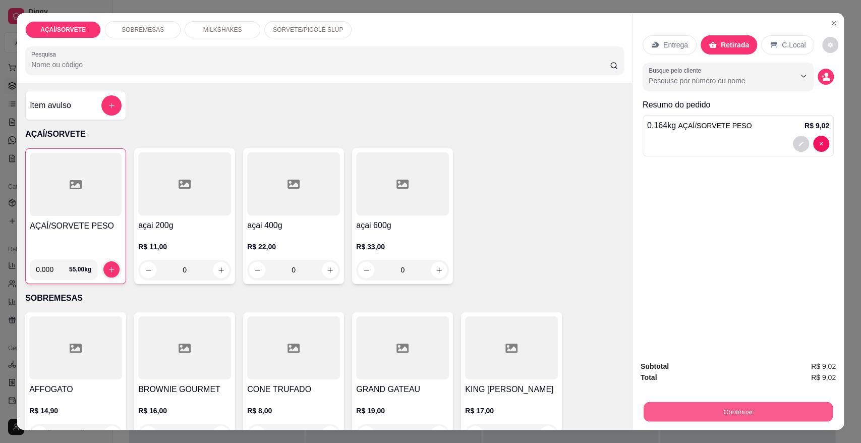
click at [768, 407] on button "Continuar" at bounding box center [738, 412] width 189 height 20
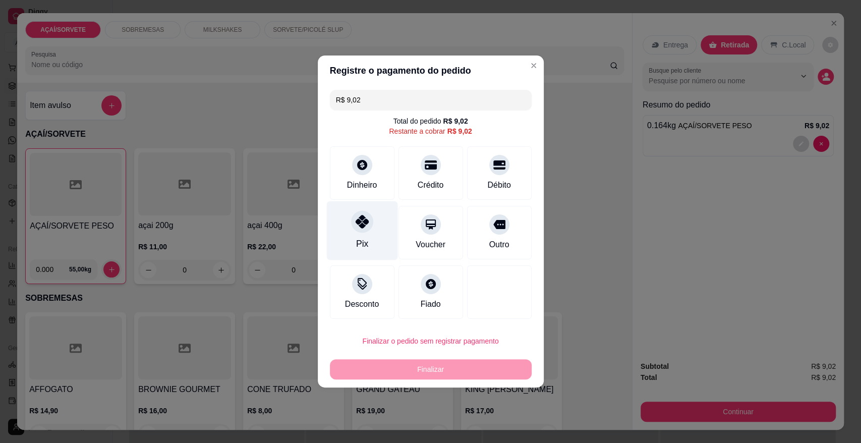
click at [357, 244] on div "Pix" at bounding box center [362, 243] width 12 height 13
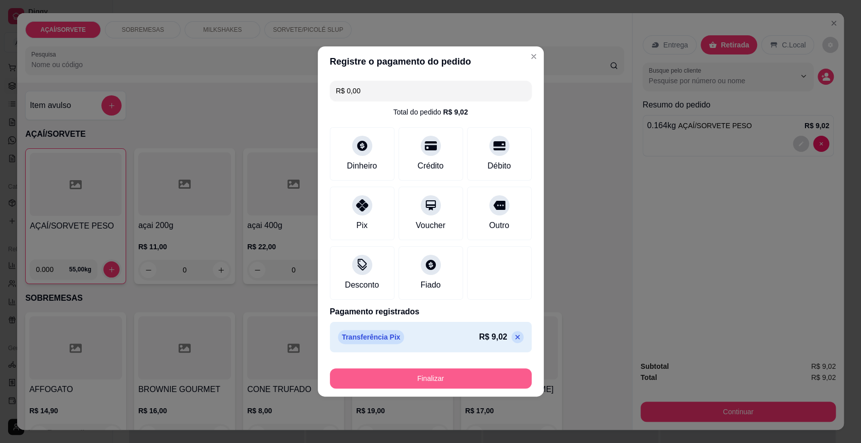
click at [397, 385] on button "Finalizar" at bounding box center [431, 378] width 202 height 20
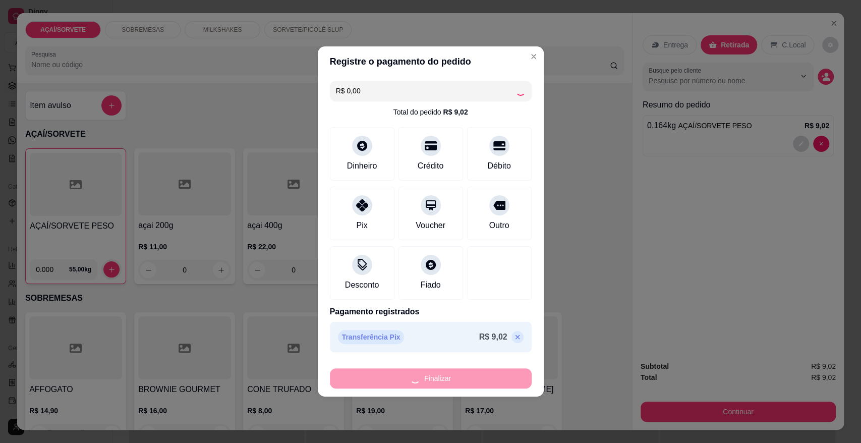
type input "-R$ 9,02"
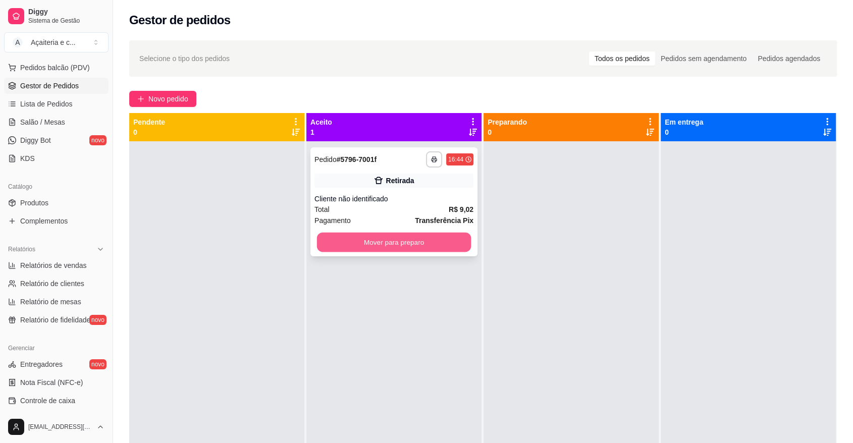
click at [456, 233] on button "Mover para preparo" at bounding box center [394, 243] width 154 height 20
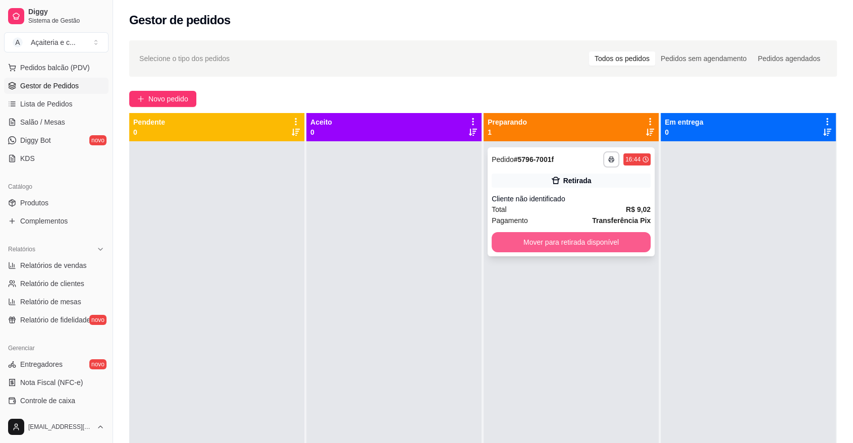
click at [546, 245] on button "Mover para retirada disponível" at bounding box center [570, 242] width 159 height 20
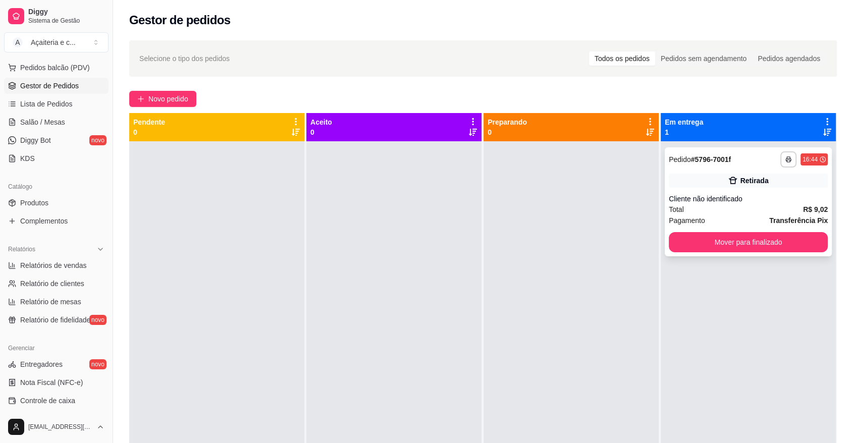
click at [690, 253] on div "**********" at bounding box center [748, 201] width 167 height 109
click at [692, 248] on button "Mover para finalizado" at bounding box center [748, 243] width 154 height 20
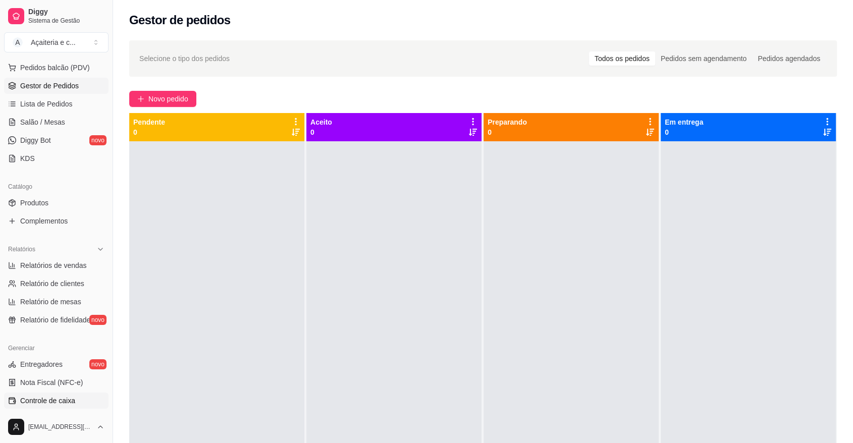
click at [64, 407] on link "Controle de caixa" at bounding box center [56, 401] width 104 height 16
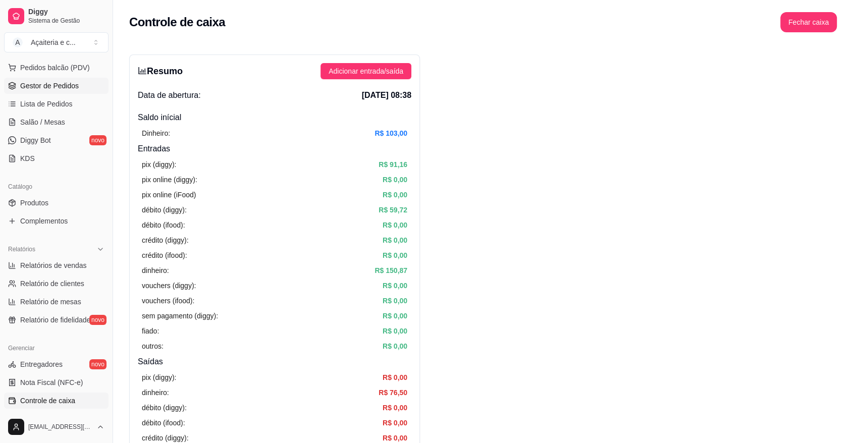
click at [21, 78] on link "Gestor de Pedidos" at bounding box center [56, 86] width 104 height 16
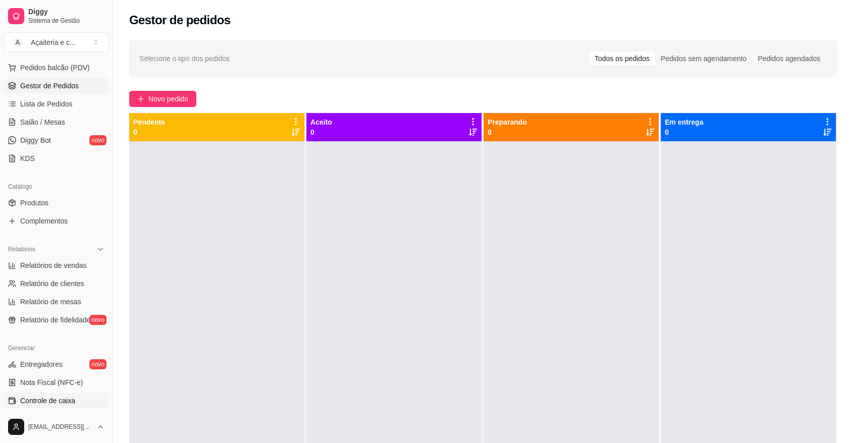
click at [50, 394] on link "Controle de caixa" at bounding box center [56, 401] width 104 height 16
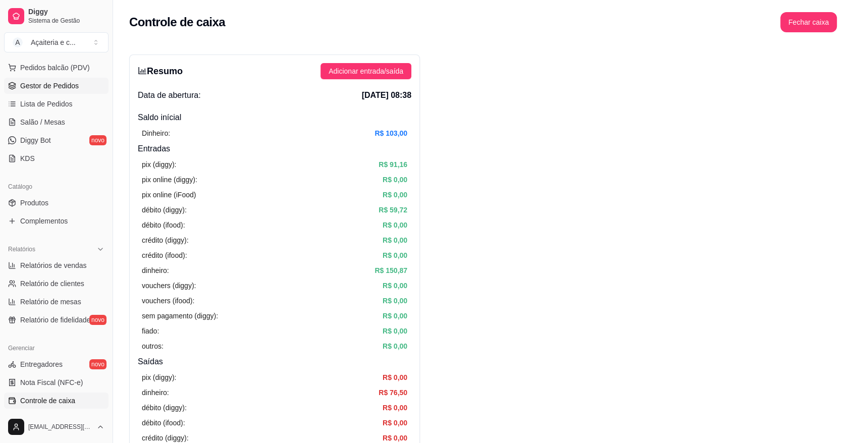
click at [79, 83] on link "Gestor de Pedidos" at bounding box center [56, 86] width 104 height 16
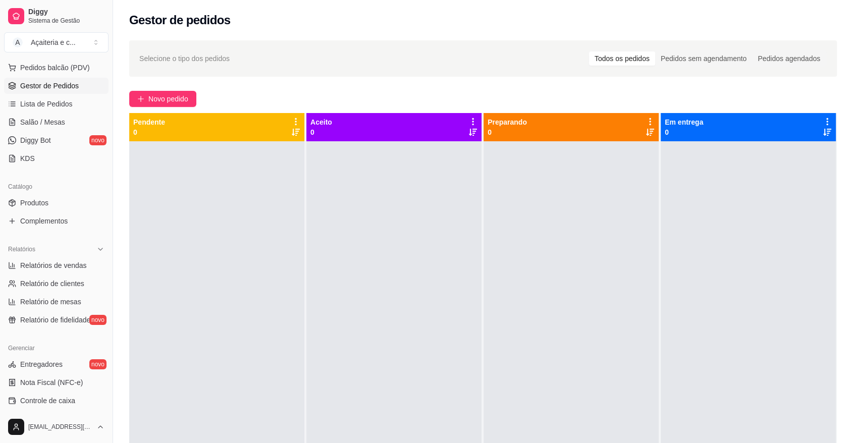
click at [79, 83] on link "Gestor de Pedidos" at bounding box center [56, 86] width 104 height 16
click at [48, 403] on span "Controle de caixa" at bounding box center [47, 401] width 55 height 10
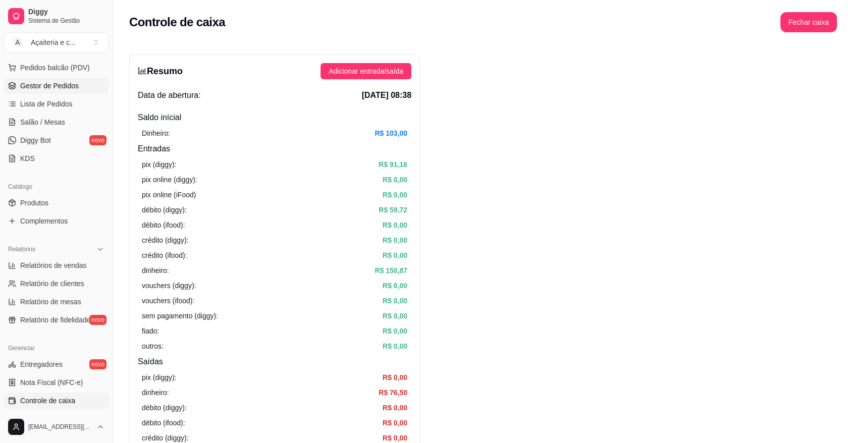
click at [67, 88] on span "Gestor de Pedidos" at bounding box center [49, 86] width 59 height 10
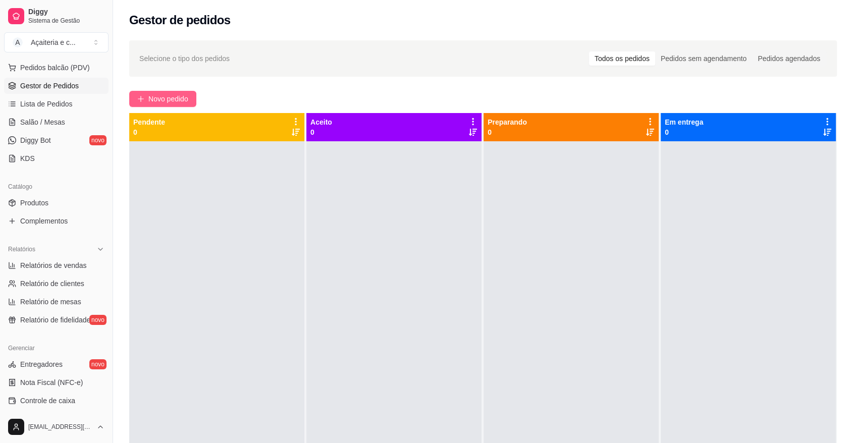
click at [177, 102] on span "Novo pedido" at bounding box center [168, 98] width 40 height 11
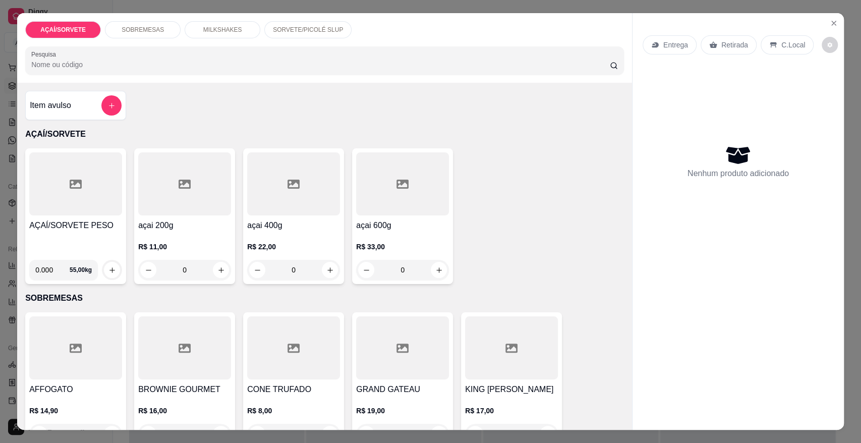
click at [90, 200] on div at bounding box center [75, 183] width 93 height 63
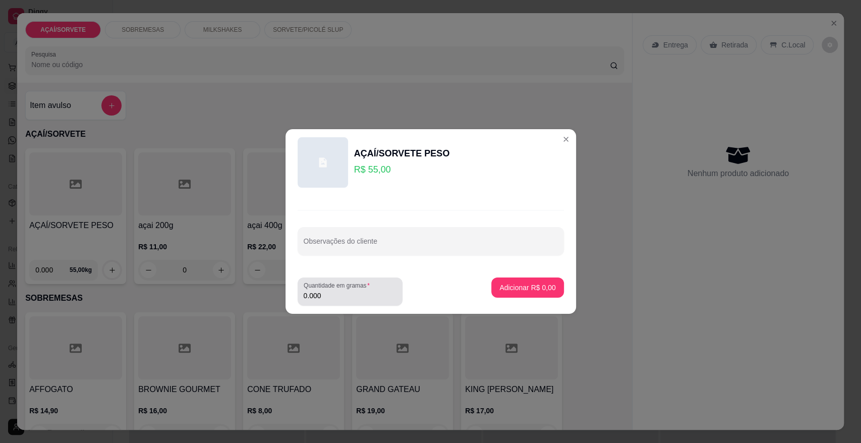
click at [362, 289] on label "Quantidade em gramas" at bounding box center [339, 285] width 70 height 9
click at [362, 291] on input "0.000" at bounding box center [350, 296] width 93 height 10
type input "0.102"
click at [534, 285] on p "Adicionar R$ 5,61" at bounding box center [528, 288] width 56 height 10
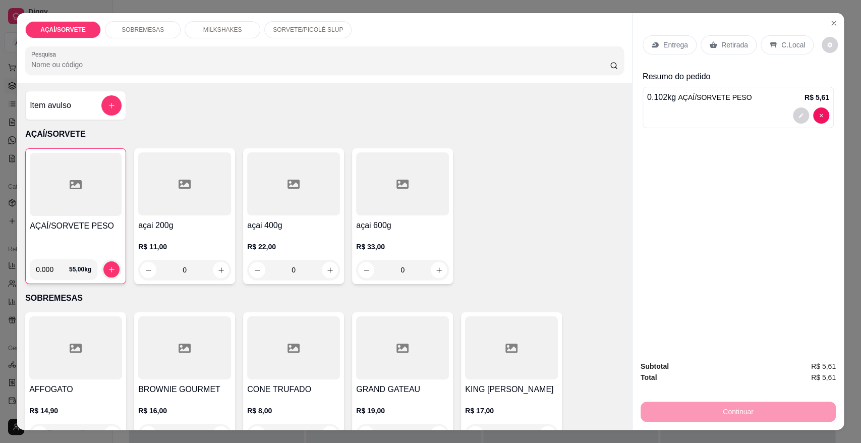
click at [299, 34] on div "SORVETE/PICOLÉ SLUP" at bounding box center [307, 29] width 87 height 17
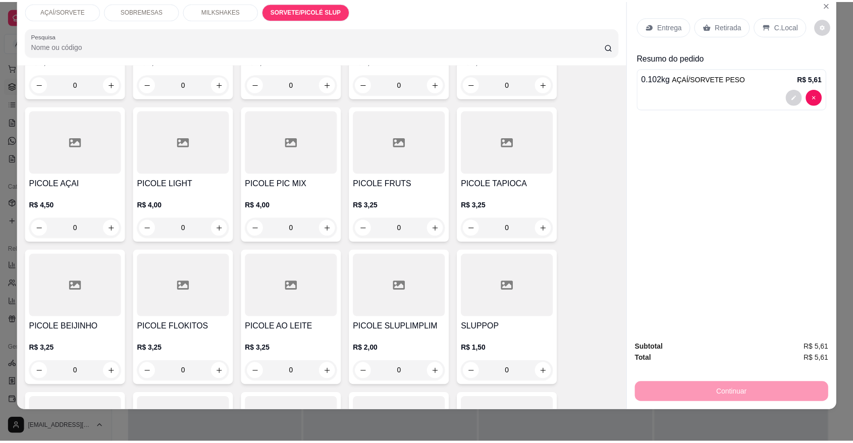
scroll to position [1444, 0]
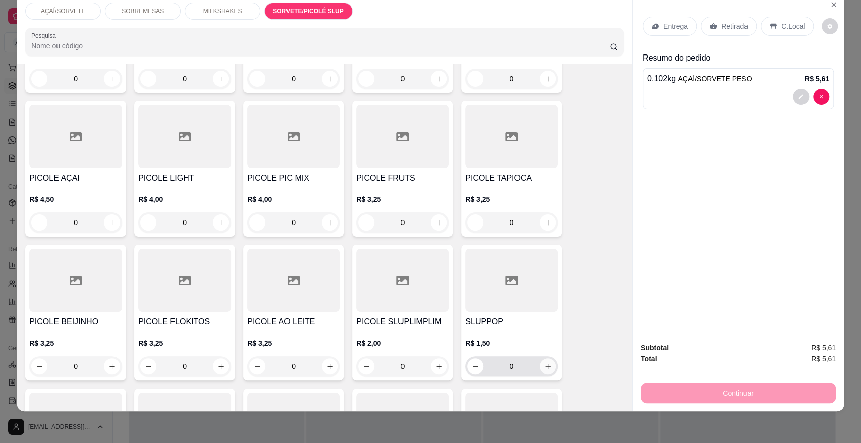
click at [545, 363] on icon "increase-product-quantity" at bounding box center [548, 367] width 8 height 8
type input "1"
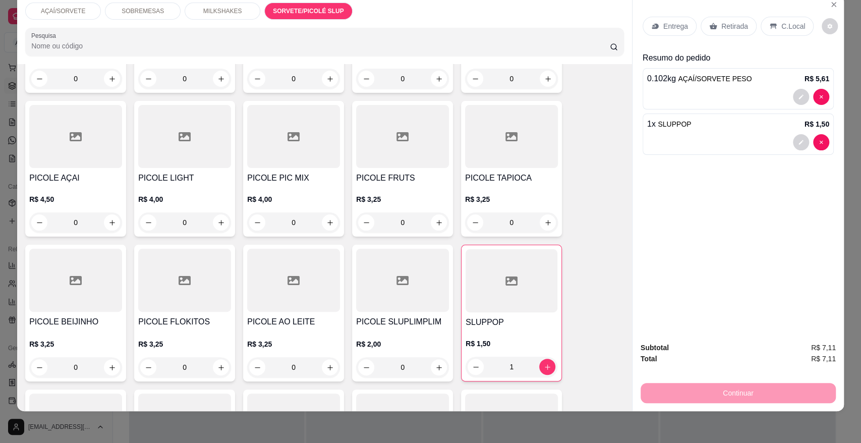
click at [732, 30] on p "Retirada" at bounding box center [735, 26] width 27 height 10
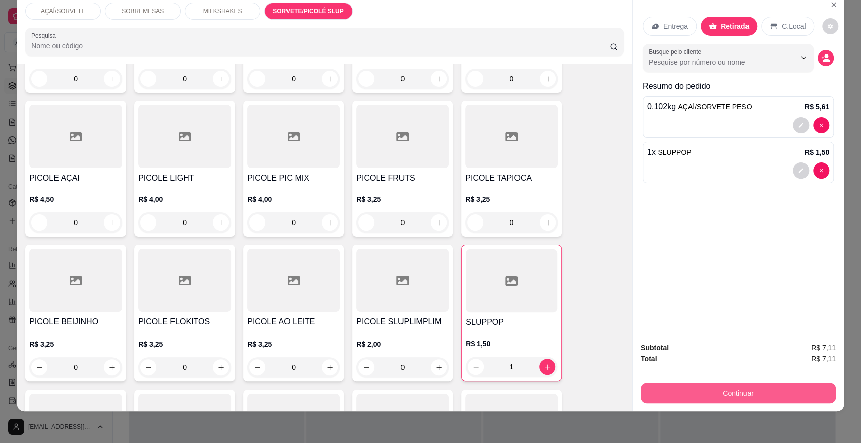
click at [719, 395] on button "Continuar" at bounding box center [738, 393] width 195 height 20
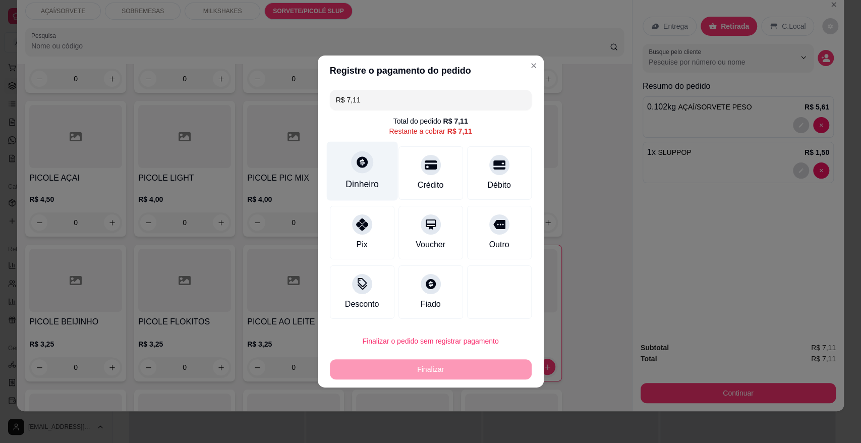
click at [372, 173] on div "Dinheiro" at bounding box center [361, 171] width 71 height 59
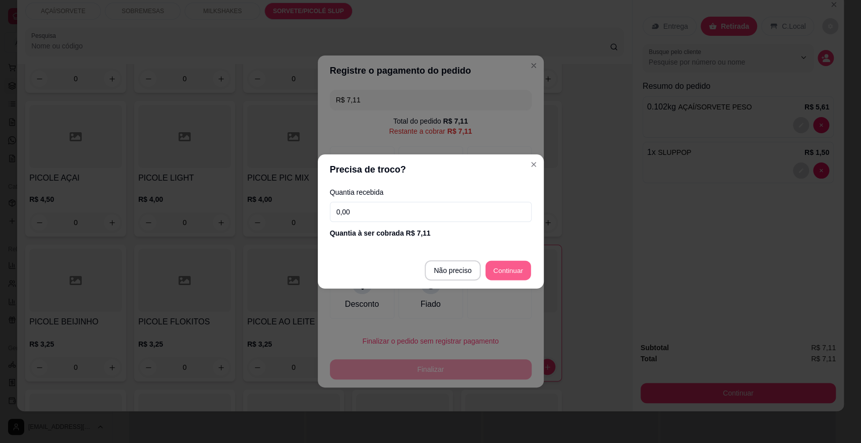
type input "R$ 0,00"
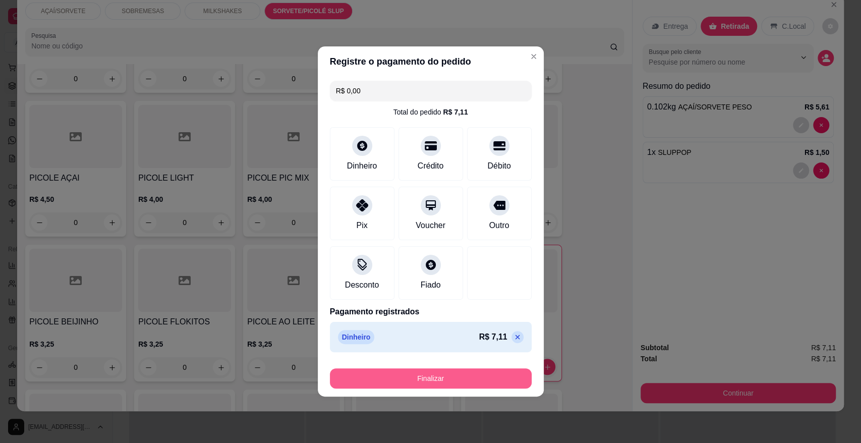
click at [479, 373] on button "Finalizar" at bounding box center [431, 378] width 202 height 20
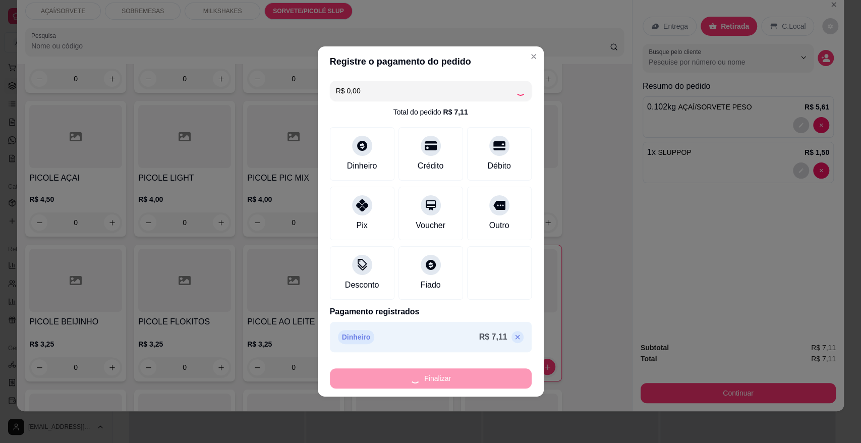
type input "0"
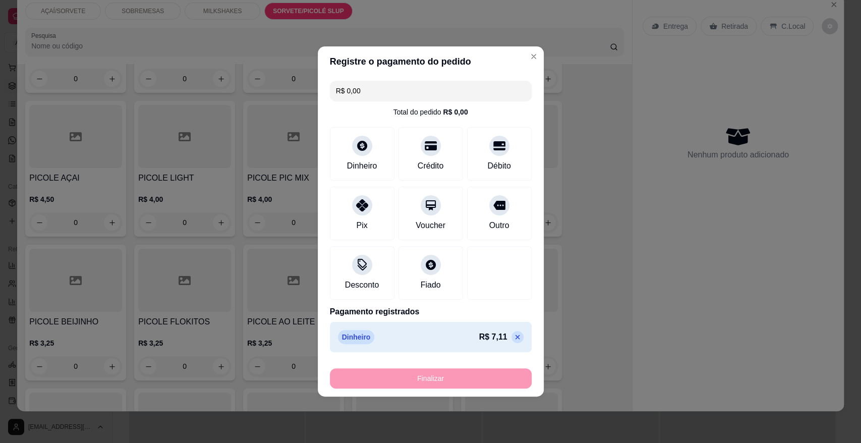
type input "-R$ 7,11"
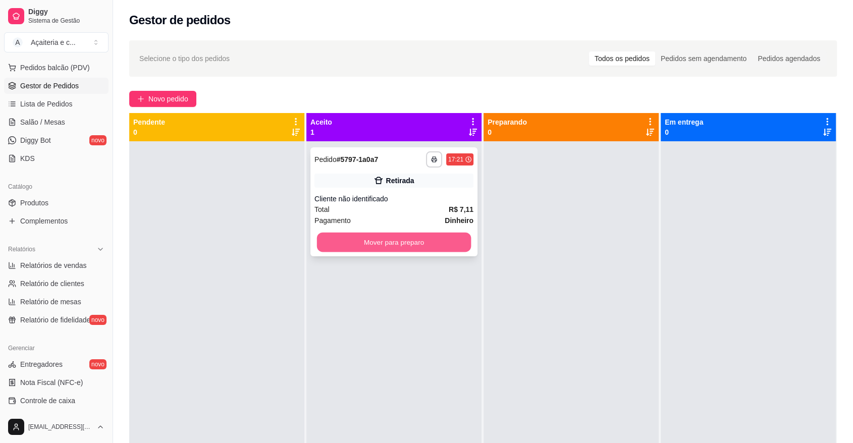
click at [388, 238] on button "Mover para preparo" at bounding box center [394, 243] width 154 height 20
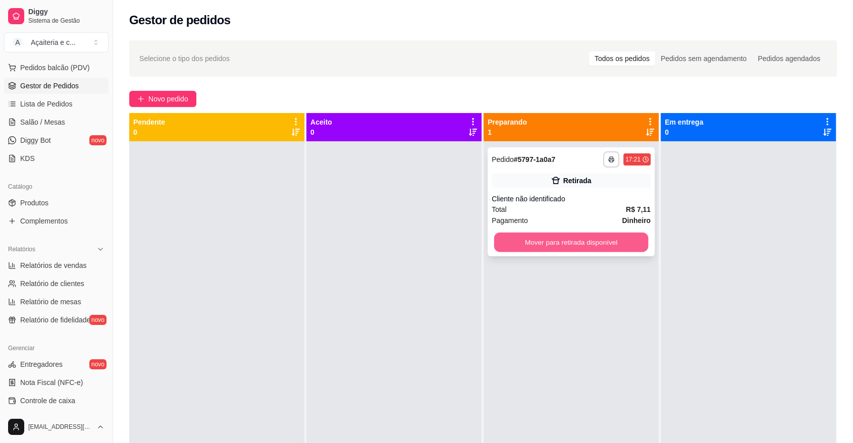
click at [561, 243] on button "Mover para retirada disponível" at bounding box center [571, 243] width 154 height 20
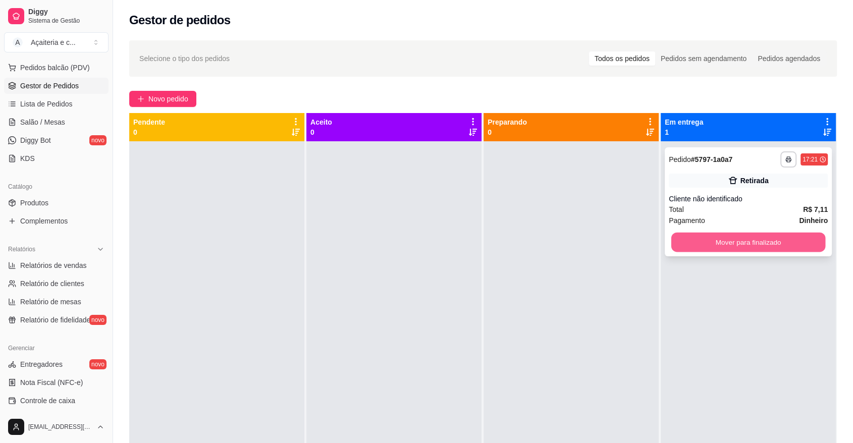
click at [693, 236] on button "Mover para finalizado" at bounding box center [748, 243] width 154 height 20
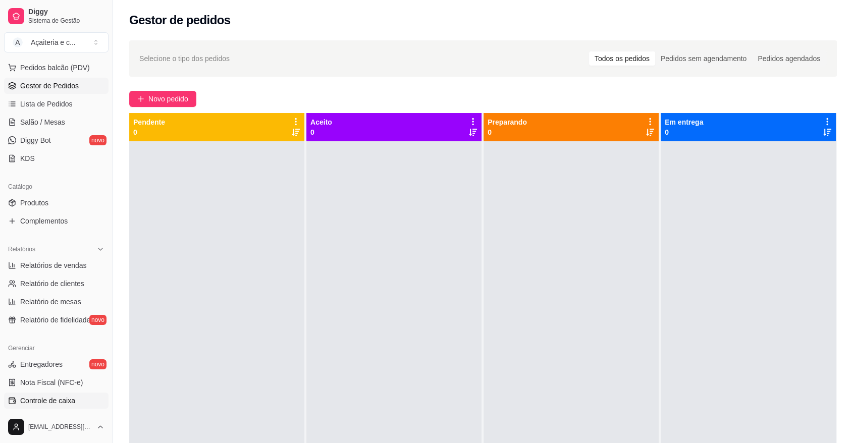
click at [20, 403] on span "Controle de caixa" at bounding box center [47, 401] width 55 height 10
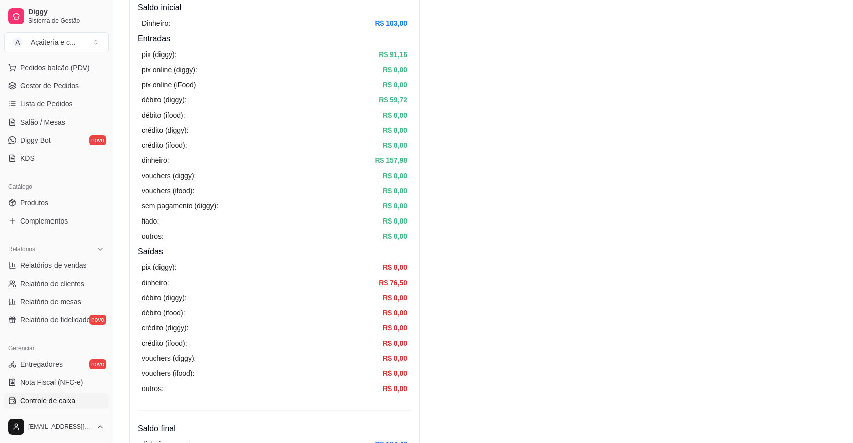
scroll to position [112, 0]
click at [73, 87] on span "Gestor de Pedidos" at bounding box center [49, 86] width 59 height 10
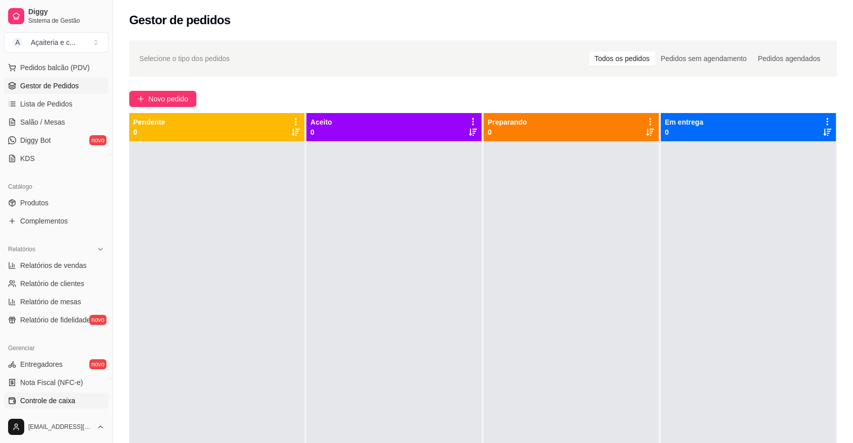
click at [48, 407] on link "Controle de caixa" at bounding box center [56, 401] width 104 height 16
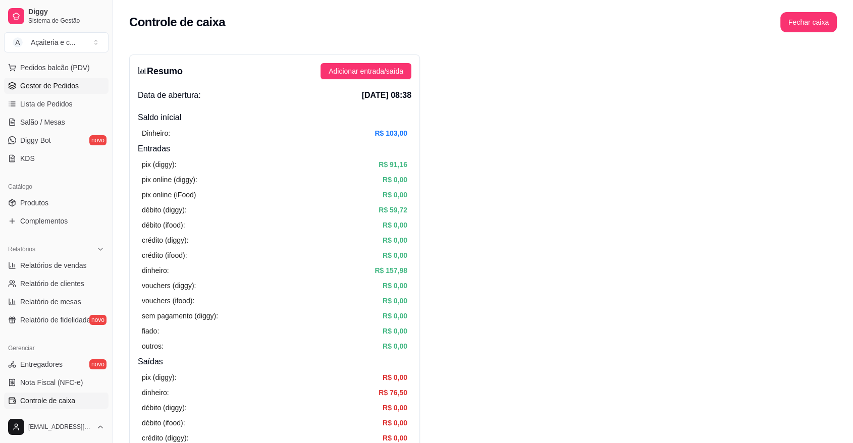
click at [71, 89] on span "Gestor de Pedidos" at bounding box center [49, 86] width 59 height 10
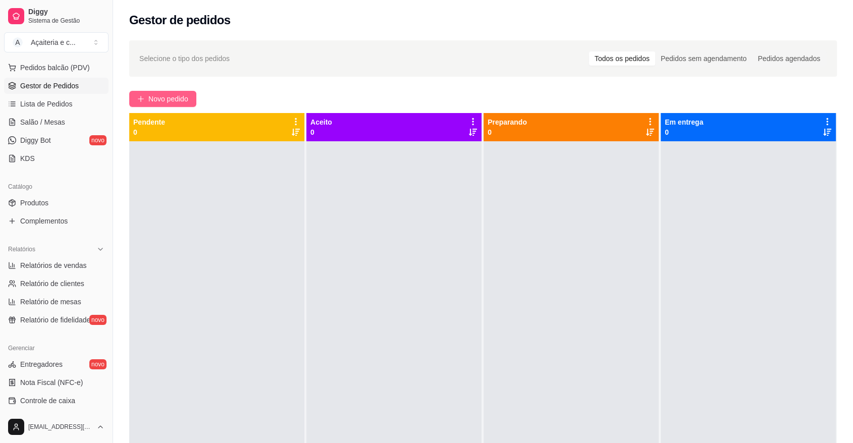
click at [147, 102] on button "Novo pedido" at bounding box center [162, 99] width 67 height 16
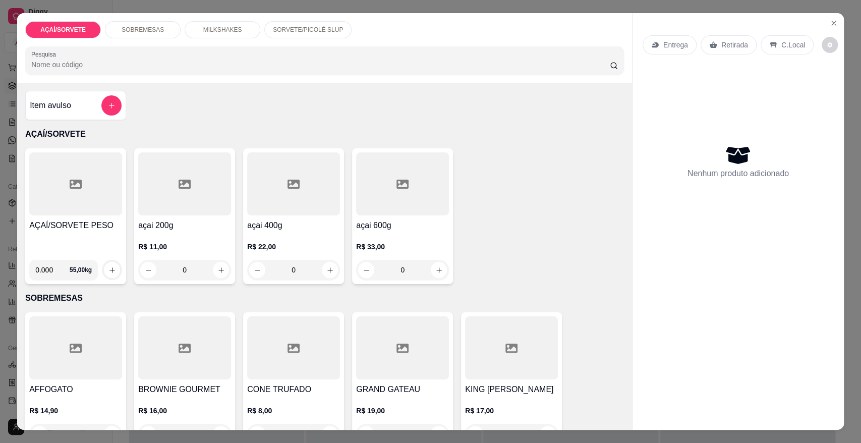
click at [43, 227] on h4 "AÇAÍ/SORVETE PESO" at bounding box center [75, 225] width 93 height 12
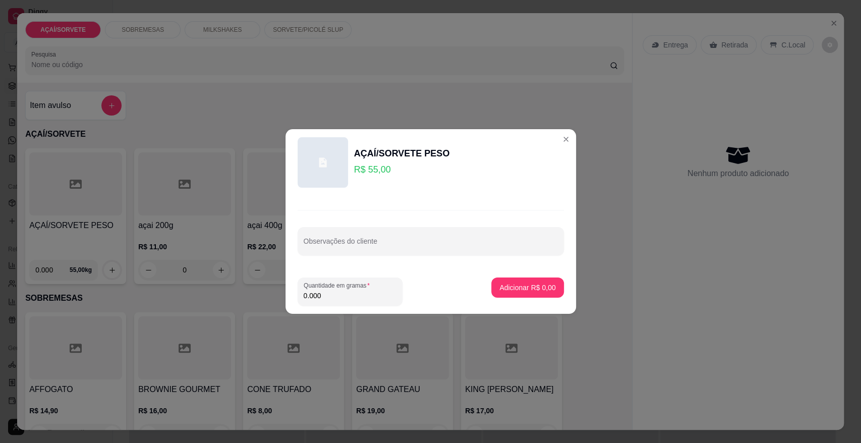
click at [323, 297] on input "0.000" at bounding box center [350, 296] width 93 height 10
type input "0.182"
click at [495, 295] on button "Adicionar R$ 10,01" at bounding box center [526, 288] width 74 height 20
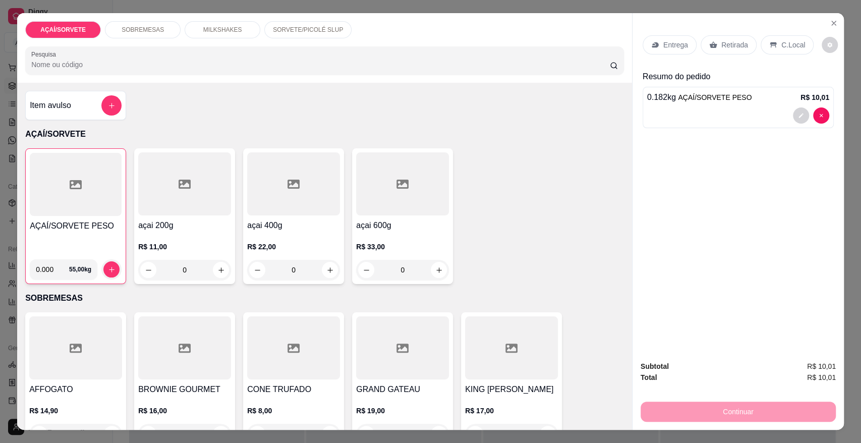
click at [736, 46] on p "Retirada" at bounding box center [735, 45] width 27 height 10
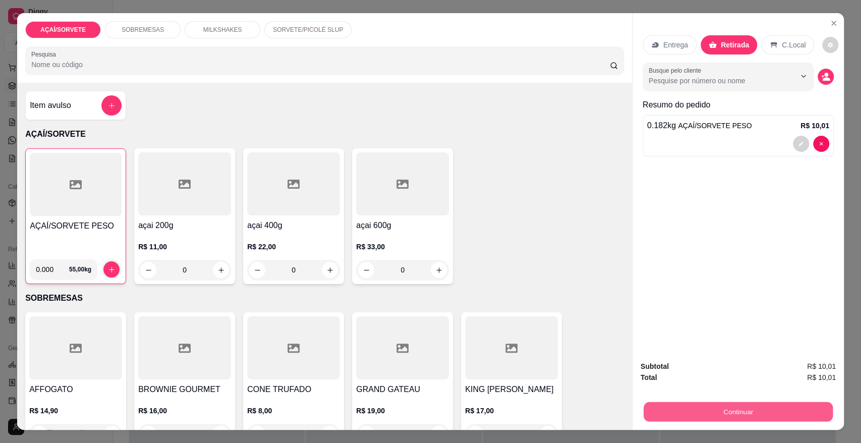
click at [684, 401] on div "Continuar" at bounding box center [738, 410] width 195 height 23
click at [684, 409] on button "Continuar" at bounding box center [738, 412] width 189 height 20
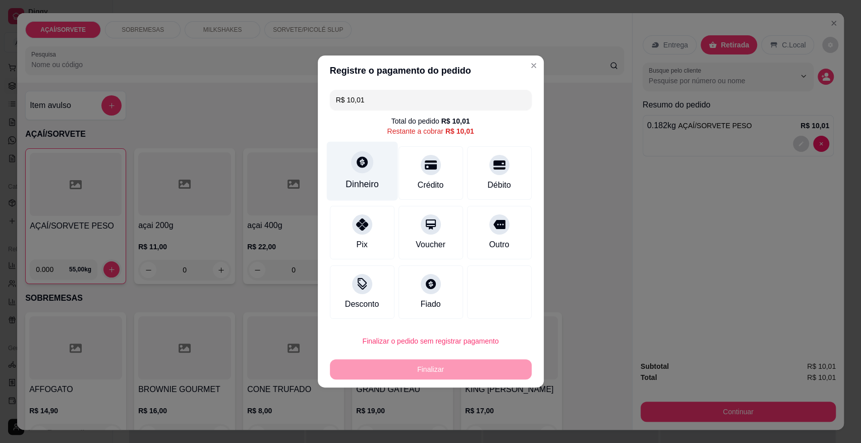
click at [371, 177] on div "Dinheiro" at bounding box center [361, 171] width 71 height 59
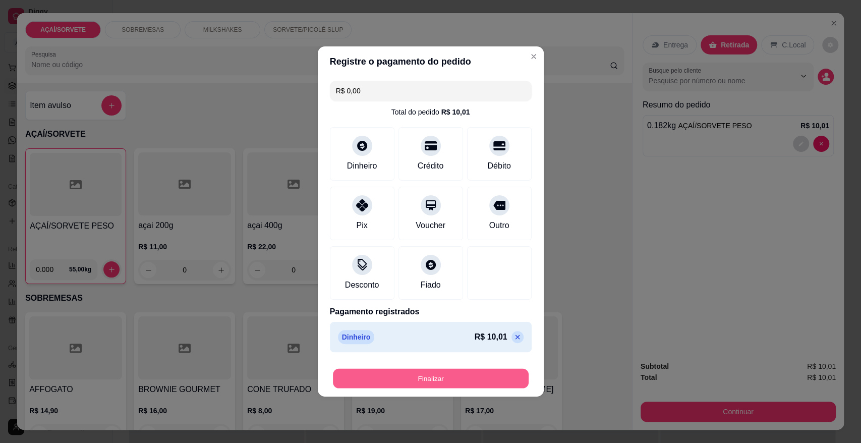
click at [474, 379] on button "Finalizar" at bounding box center [431, 379] width 196 height 20
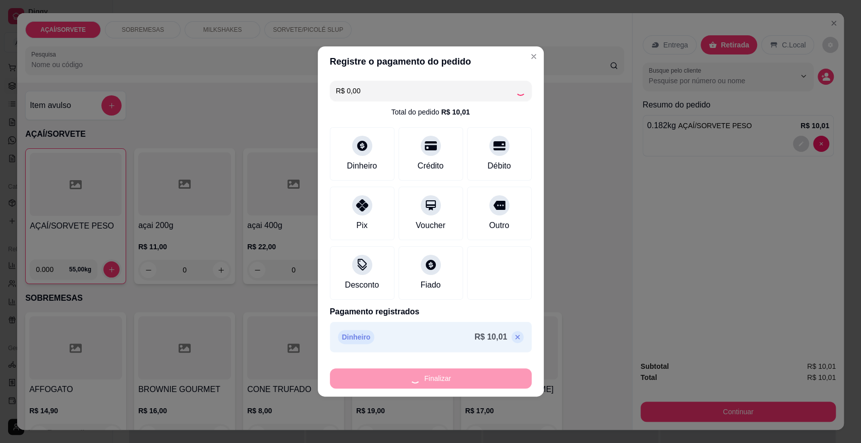
type input "-R$ 10,01"
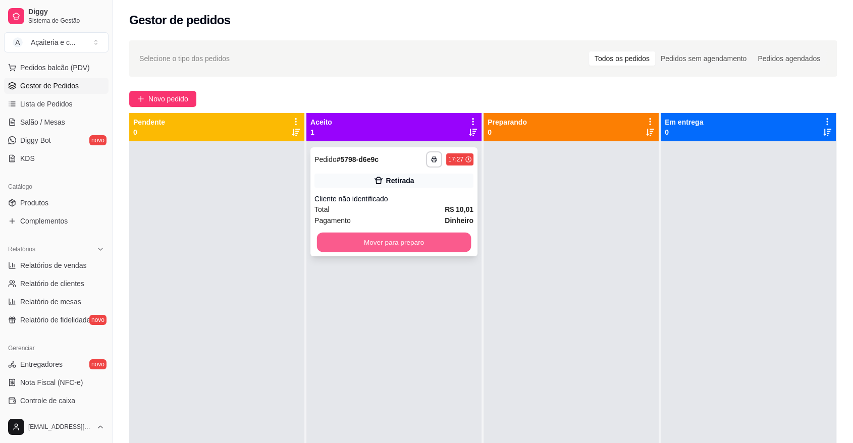
click at [403, 250] on button "Mover para preparo" at bounding box center [394, 243] width 154 height 20
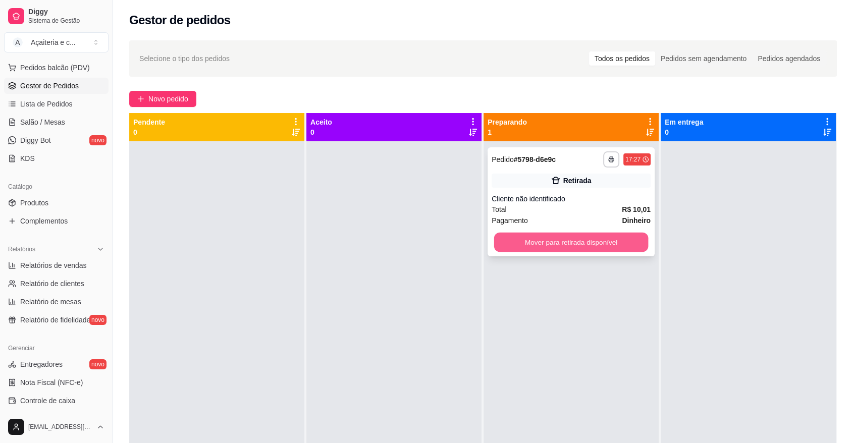
click at [519, 242] on button "Mover para retirada disponível" at bounding box center [571, 243] width 154 height 20
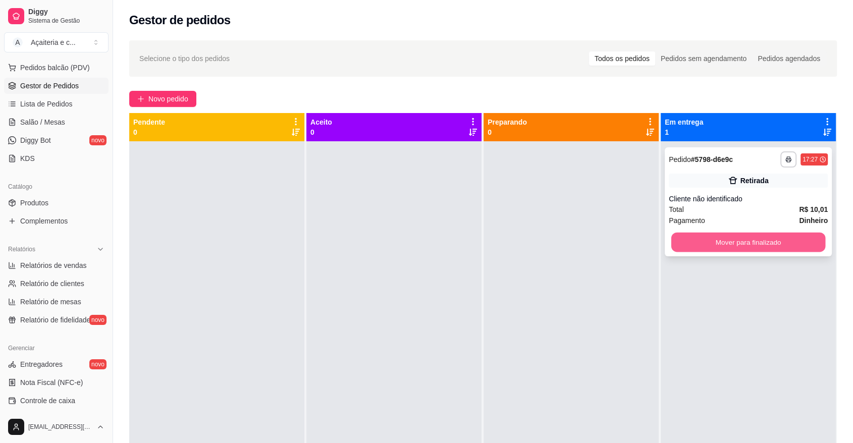
click at [692, 242] on button "Mover para finalizado" at bounding box center [748, 243] width 154 height 20
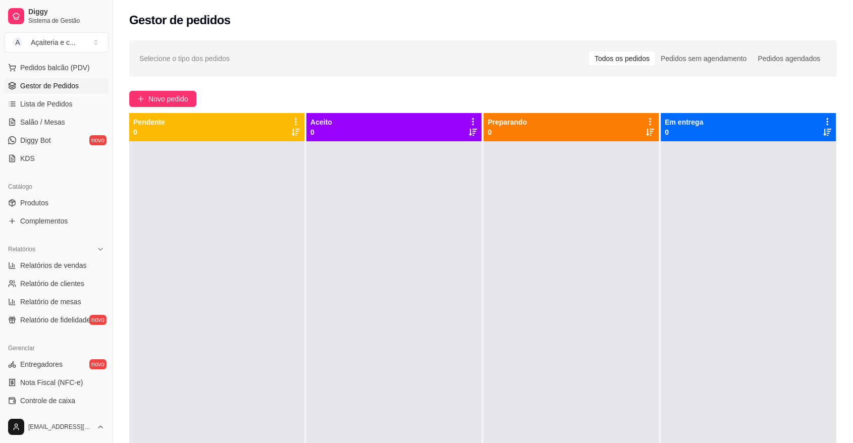
click at [189, 107] on div "Selecione o tipo dos pedidos Todos os pedidos Pedidos sem agendamento Pedidos a…" at bounding box center [483, 301] width 740 height 534
click at [171, 97] on span "Novo pedido" at bounding box center [168, 98] width 40 height 11
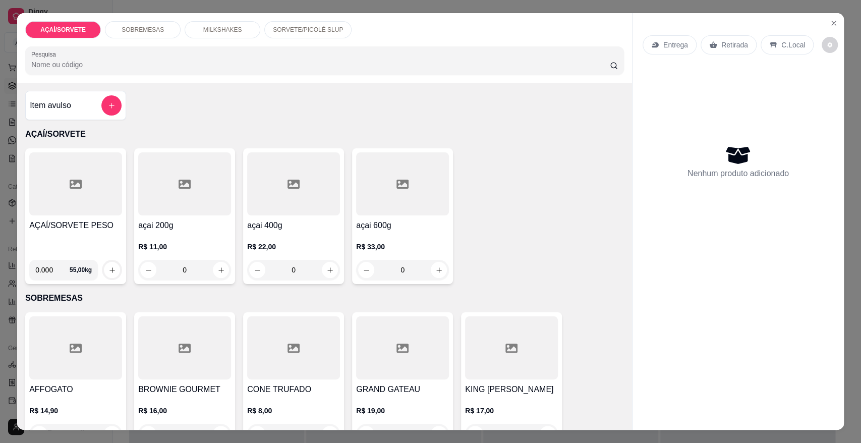
click at [142, 30] on p "SOBREMESAS" at bounding box center [143, 30] width 42 height 8
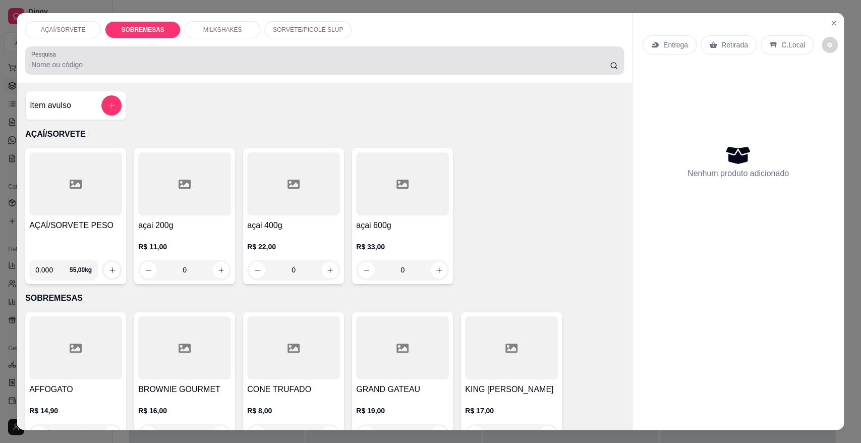
scroll to position [19, 0]
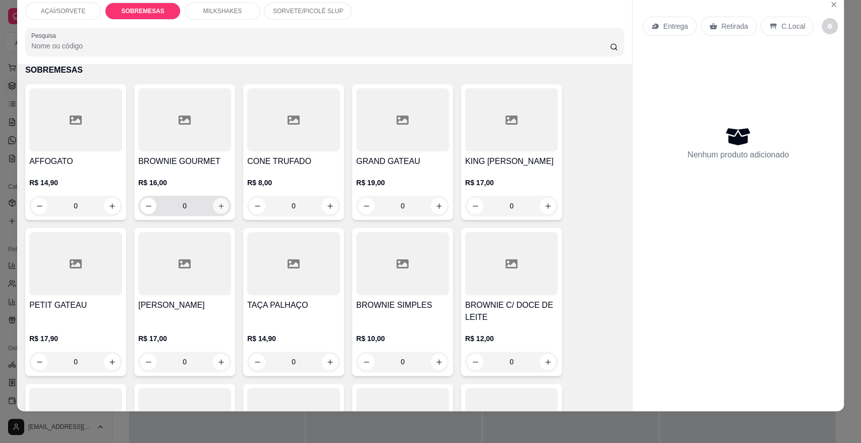
click at [220, 200] on button "increase-product-quantity" at bounding box center [221, 206] width 16 height 16
type input "1"
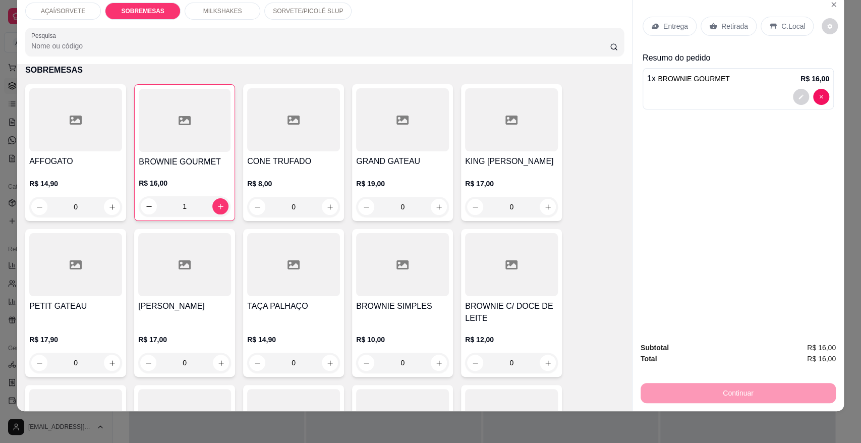
click at [738, 23] on p "Retirada" at bounding box center [735, 26] width 27 height 10
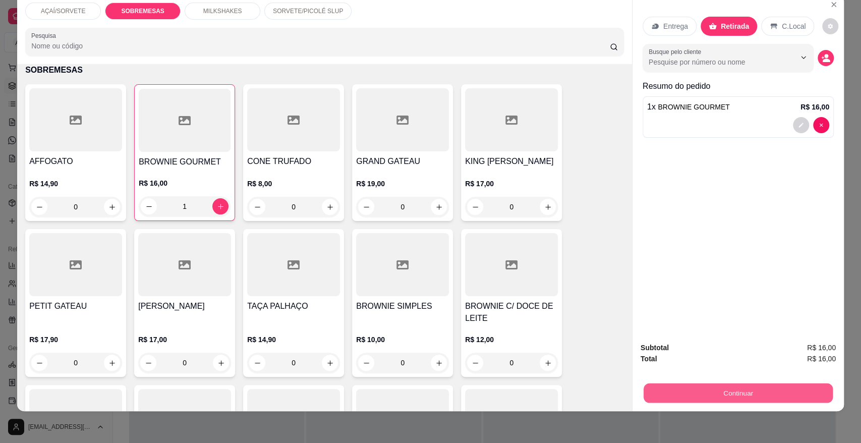
click at [752, 396] on button "Continuar" at bounding box center [738, 393] width 189 height 20
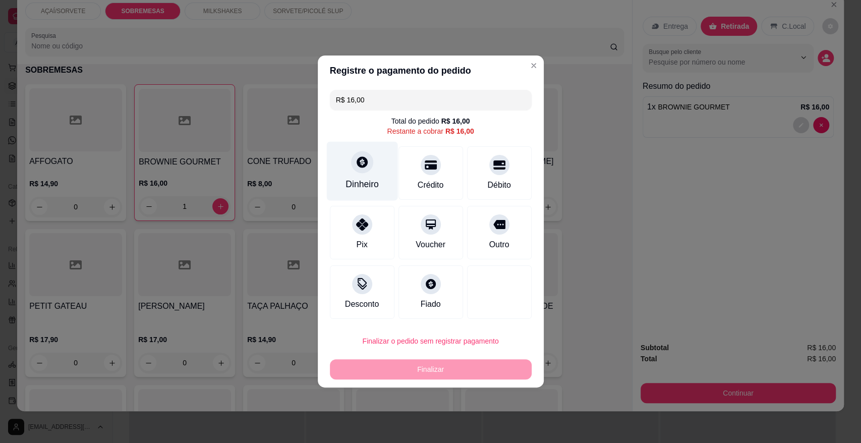
click at [375, 182] on div "Dinheiro" at bounding box center [362, 184] width 33 height 13
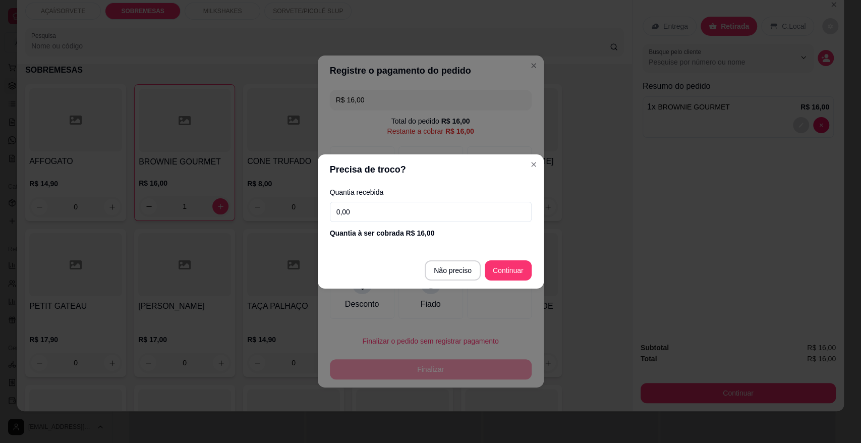
click at [421, 214] on input "0,00" at bounding box center [431, 212] width 202 height 20
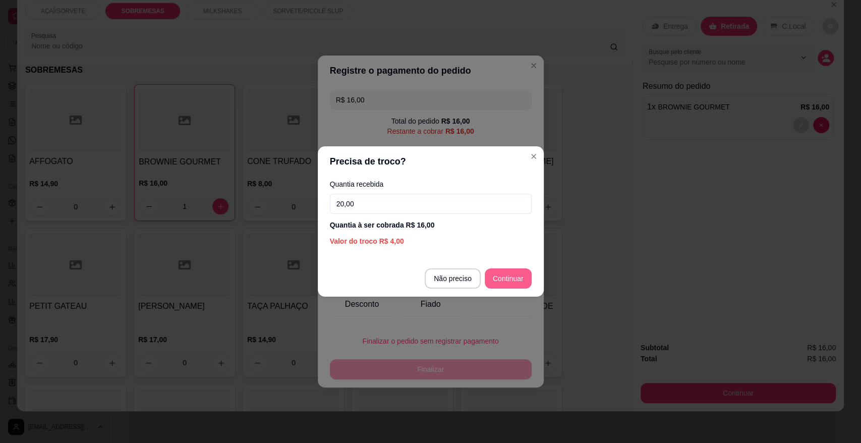
type input "20,00"
type input "R$ 0,00"
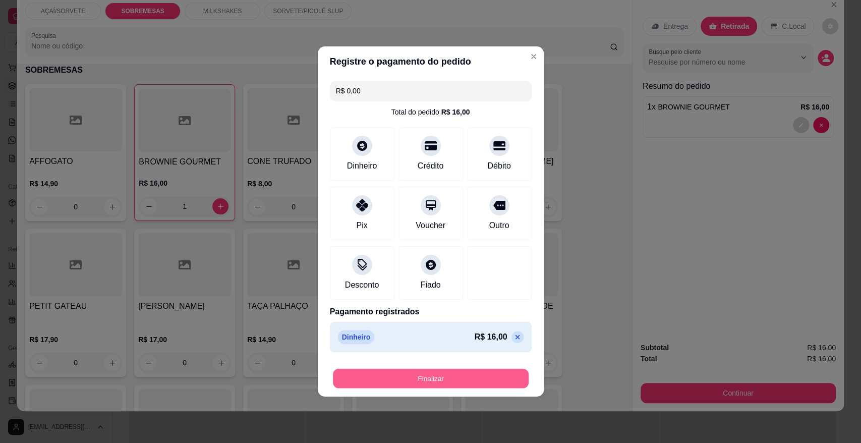
click at [440, 374] on button "Finalizar" at bounding box center [431, 379] width 196 height 20
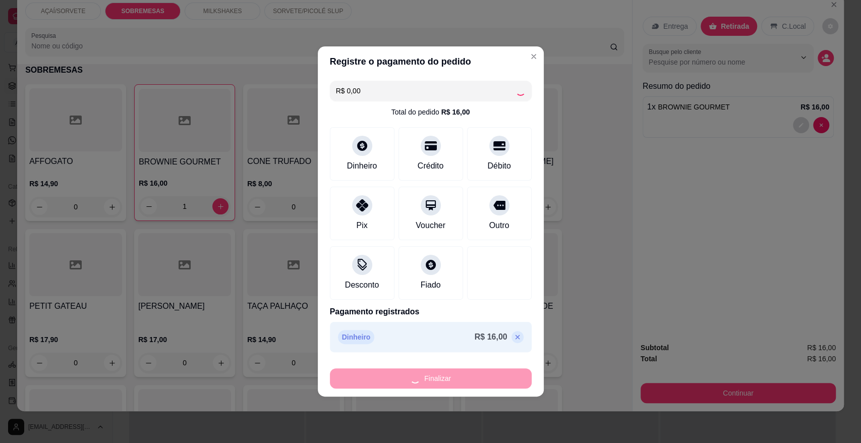
type input "0"
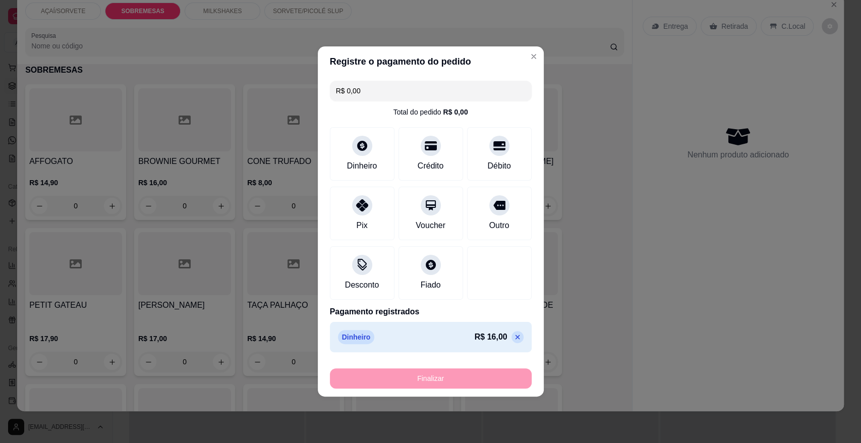
type input "-R$ 16,00"
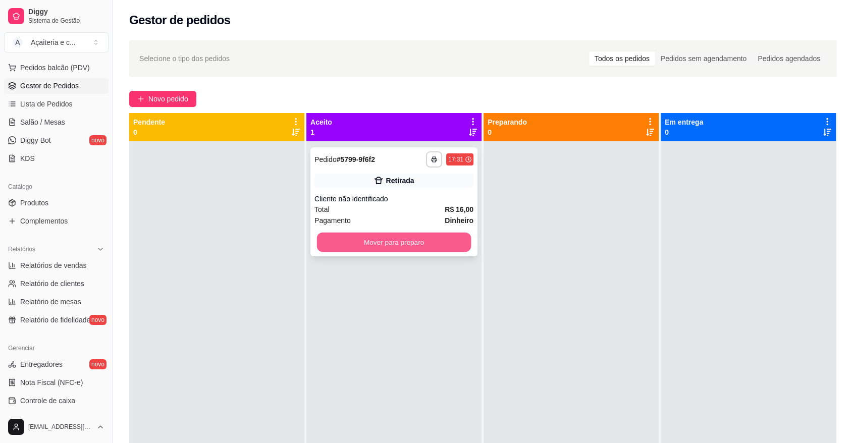
click at [329, 244] on button "Mover para preparo" at bounding box center [394, 243] width 154 height 20
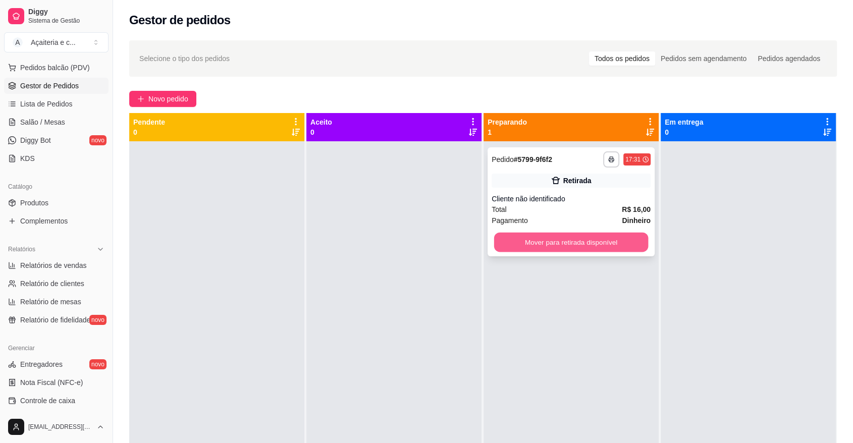
click at [494, 245] on button "Mover para retirada disponível" at bounding box center [571, 243] width 154 height 20
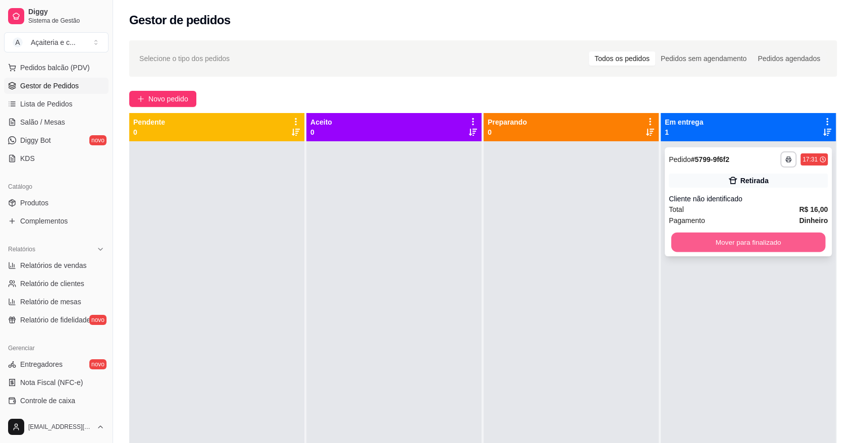
click at [709, 241] on button "Mover para finalizado" at bounding box center [748, 243] width 154 height 20
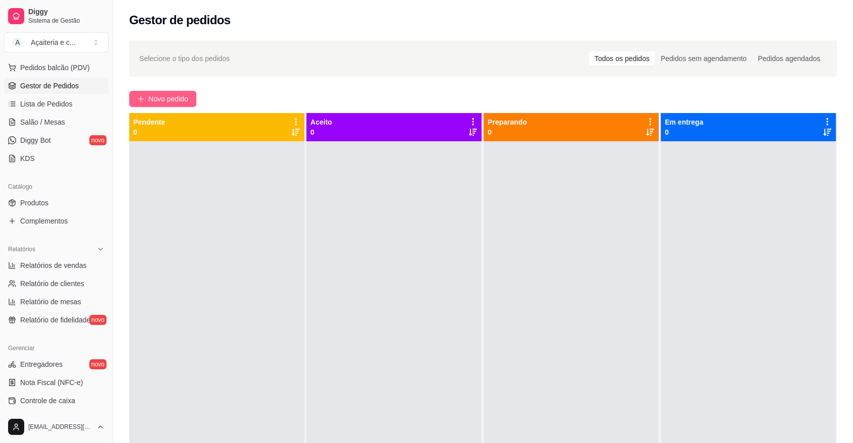
click at [168, 98] on span "Novo pedido" at bounding box center [168, 98] width 40 height 11
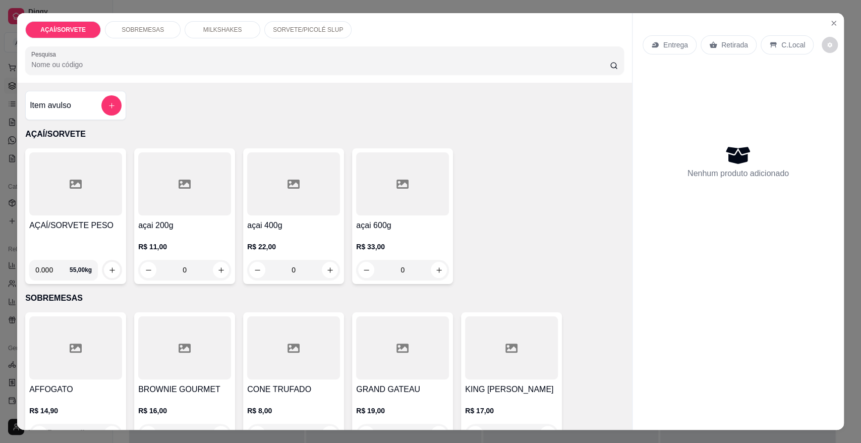
click at [46, 200] on div at bounding box center [75, 183] width 93 height 63
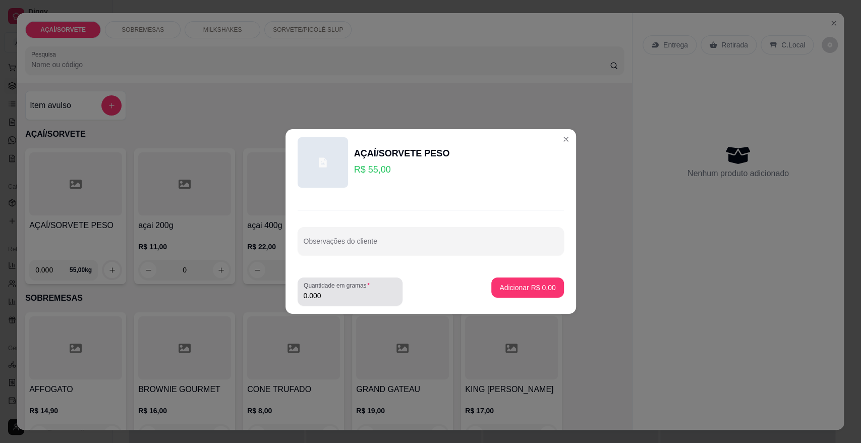
click at [338, 301] on div "0.000" at bounding box center [350, 292] width 93 height 20
type input "0.112"
click at [509, 290] on p "Adicionar R$ 6,16" at bounding box center [528, 288] width 54 height 10
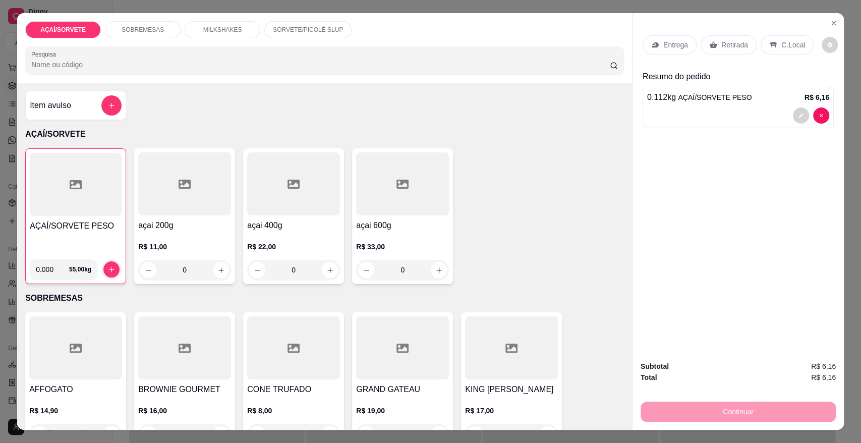
click at [139, 24] on div "SOBREMESAS" at bounding box center [143, 29] width 76 height 17
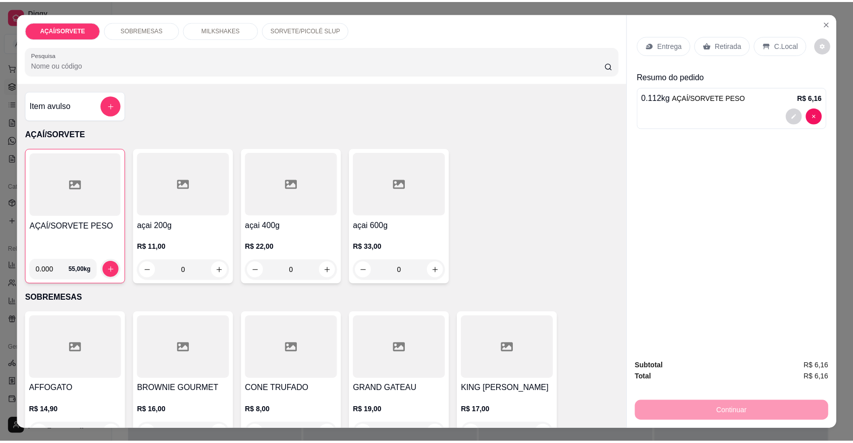
scroll to position [19, 0]
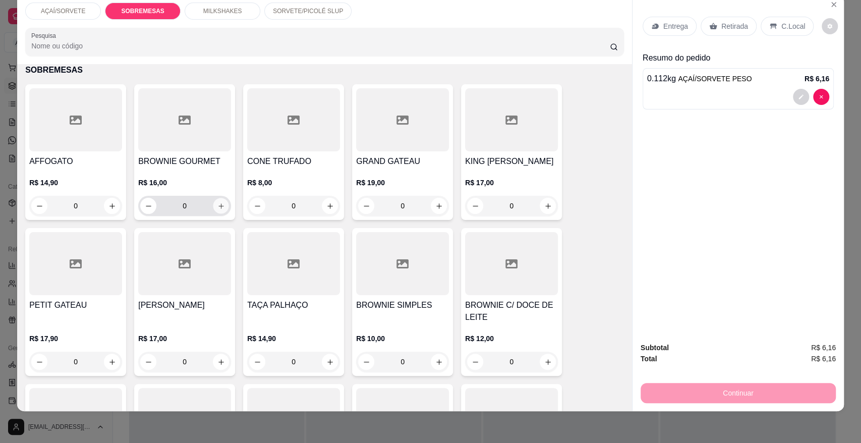
click at [218, 204] on icon "increase-product-quantity" at bounding box center [221, 206] width 8 height 8
type input "1"
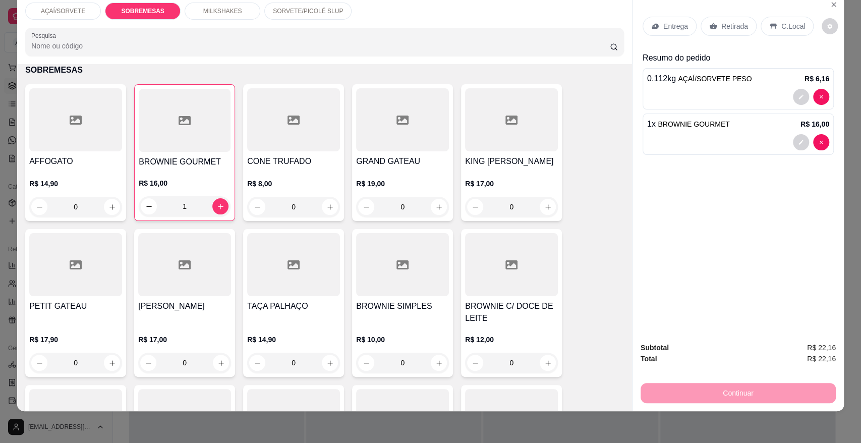
click at [770, 26] on icon at bounding box center [773, 27] width 7 height 6
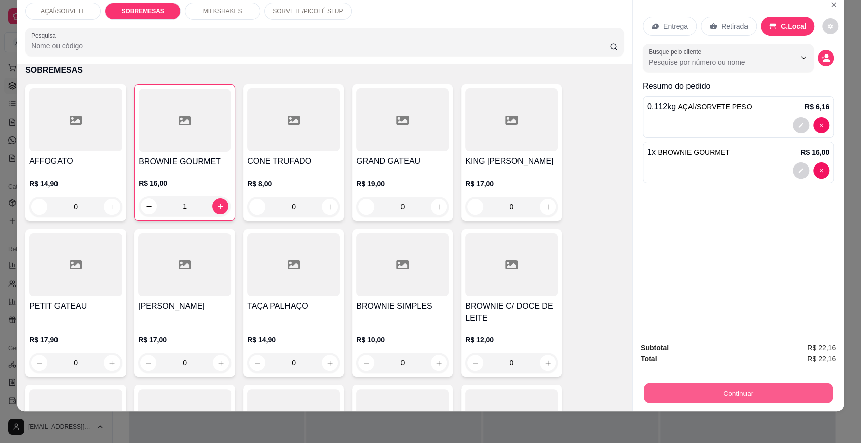
click at [748, 391] on button "Continuar" at bounding box center [738, 393] width 189 height 20
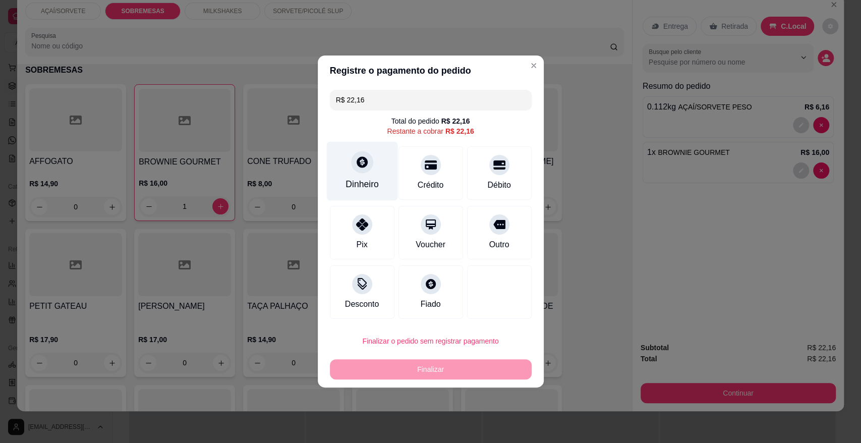
click at [351, 167] on div at bounding box center [362, 162] width 22 height 22
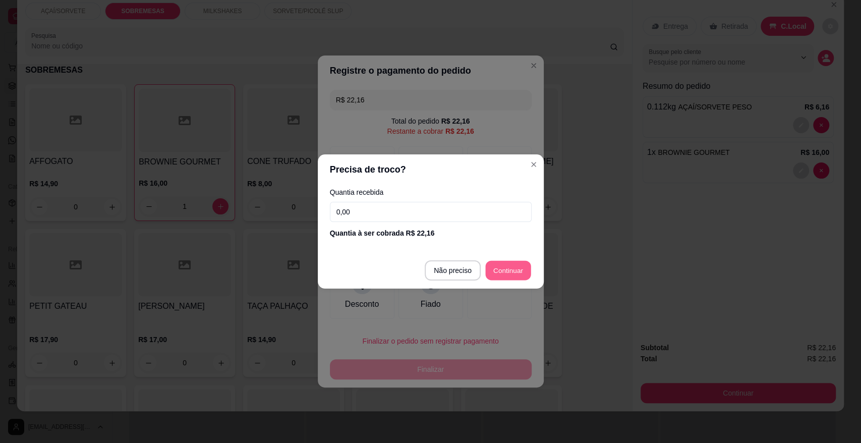
type input "R$ 0,00"
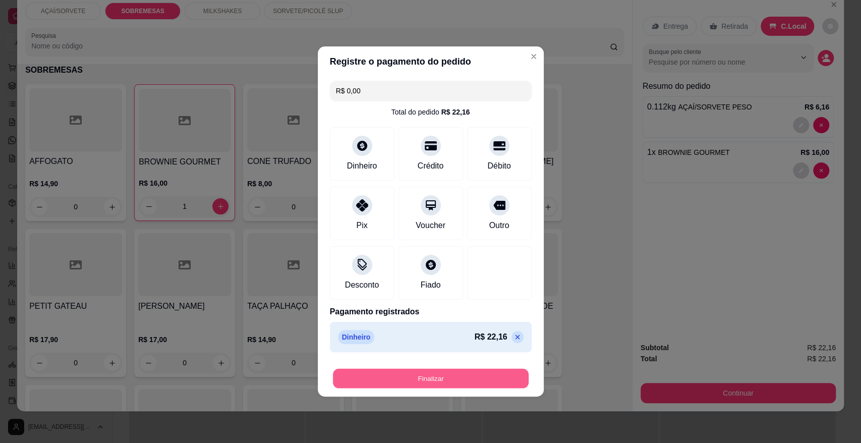
click at [490, 373] on button "Finalizar" at bounding box center [431, 379] width 196 height 20
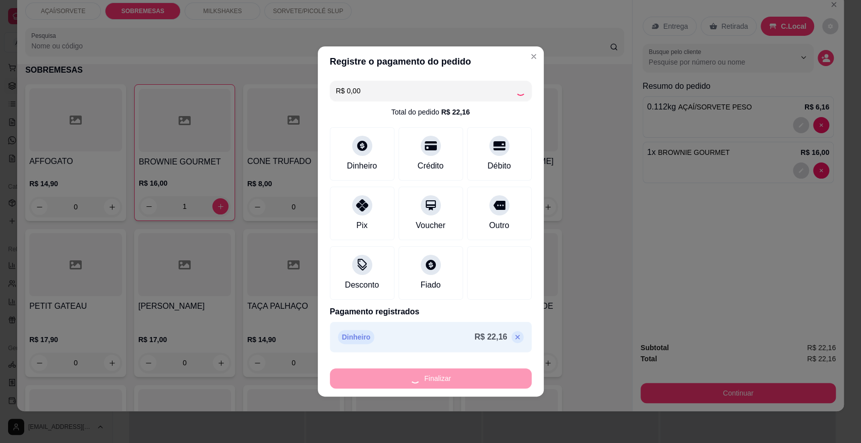
type input "0"
type input "-R$ 22,16"
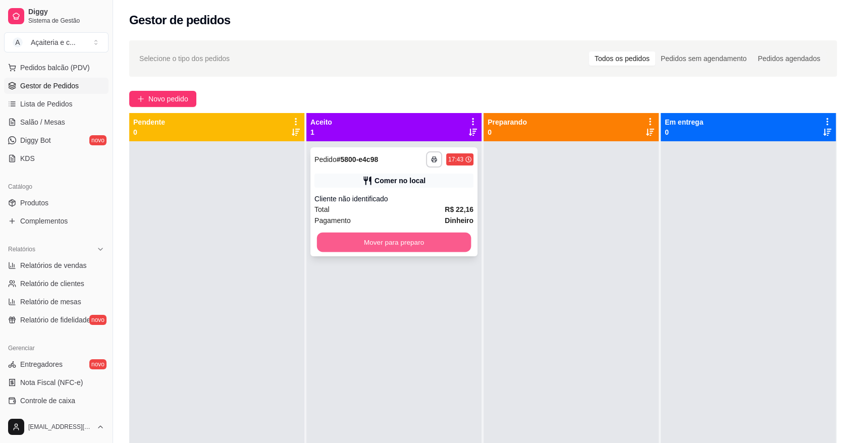
click at [406, 250] on button "Mover para preparo" at bounding box center [394, 243] width 154 height 20
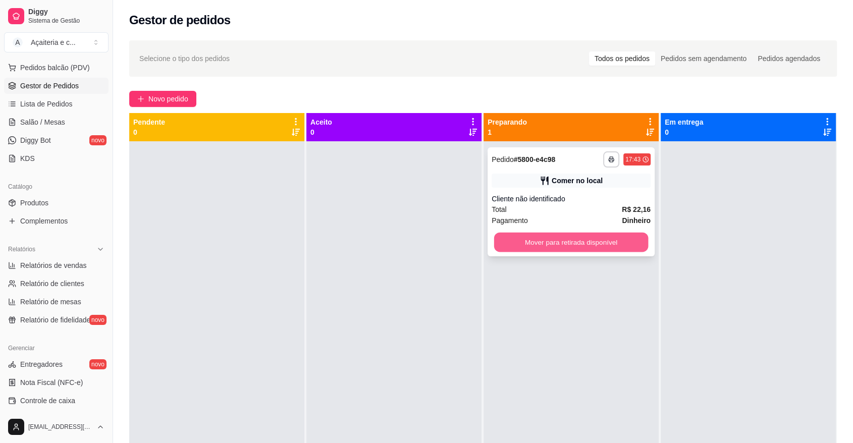
click at [500, 244] on button "Mover para retirada disponível" at bounding box center [571, 243] width 154 height 20
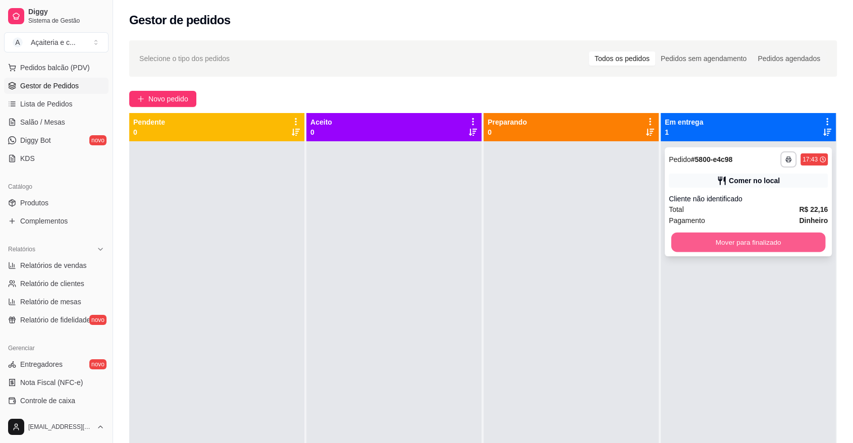
click at [682, 233] on button "Mover para finalizado" at bounding box center [748, 243] width 154 height 20
